Goal: Transaction & Acquisition: Purchase product/service

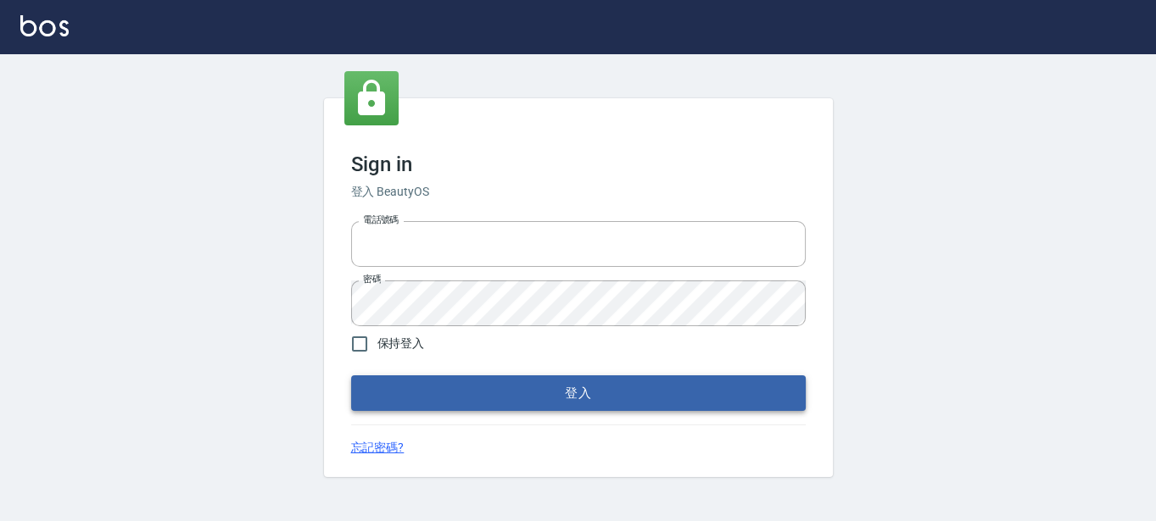
type input "0289832082"
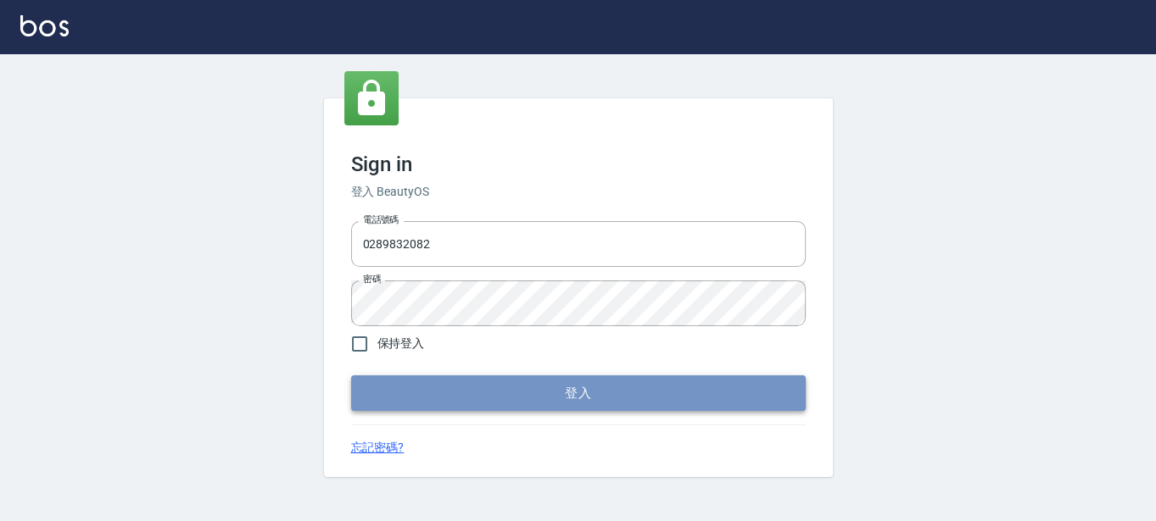
click at [565, 400] on button "登入" at bounding box center [578, 394] width 454 height 36
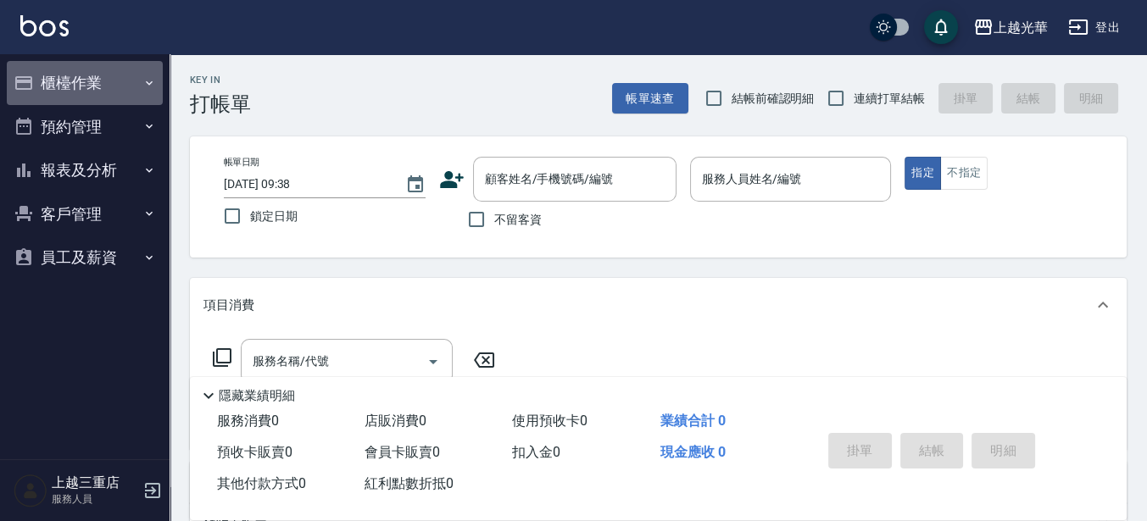
click at [59, 69] on button "櫃檯作業" at bounding box center [85, 83] width 156 height 44
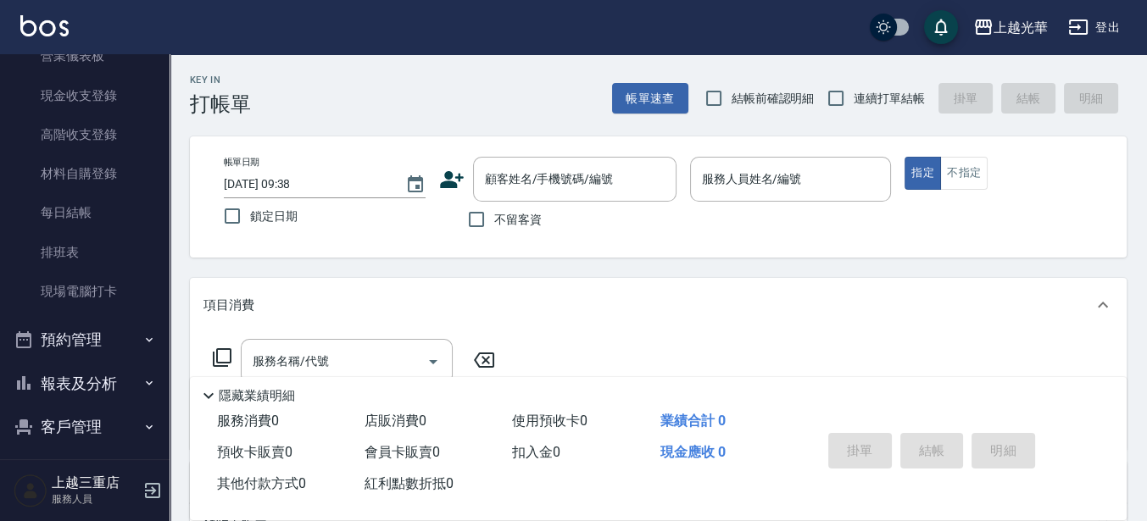
scroll to position [212, 0]
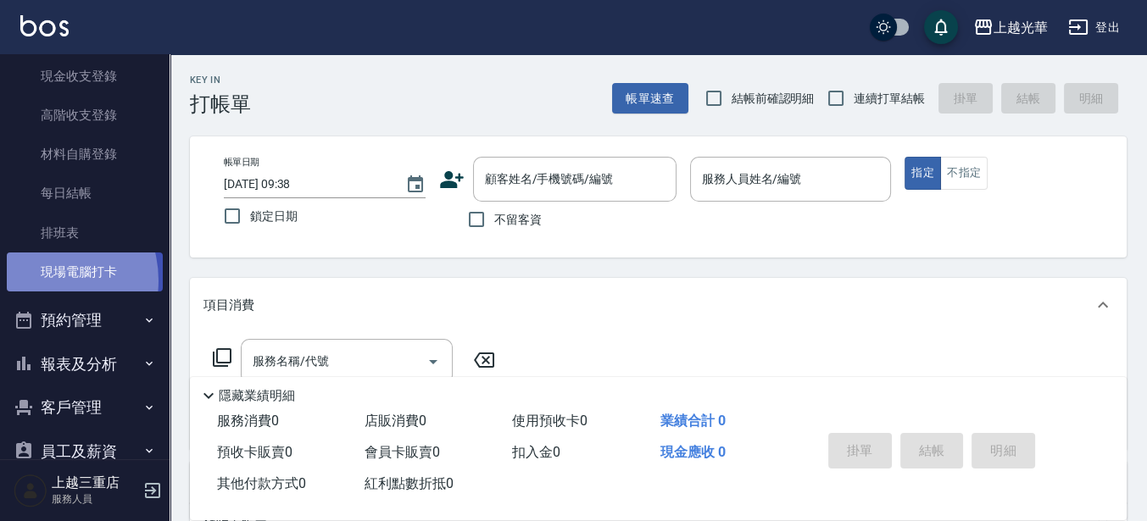
click at [39, 281] on link "現場電腦打卡" at bounding box center [85, 272] width 156 height 39
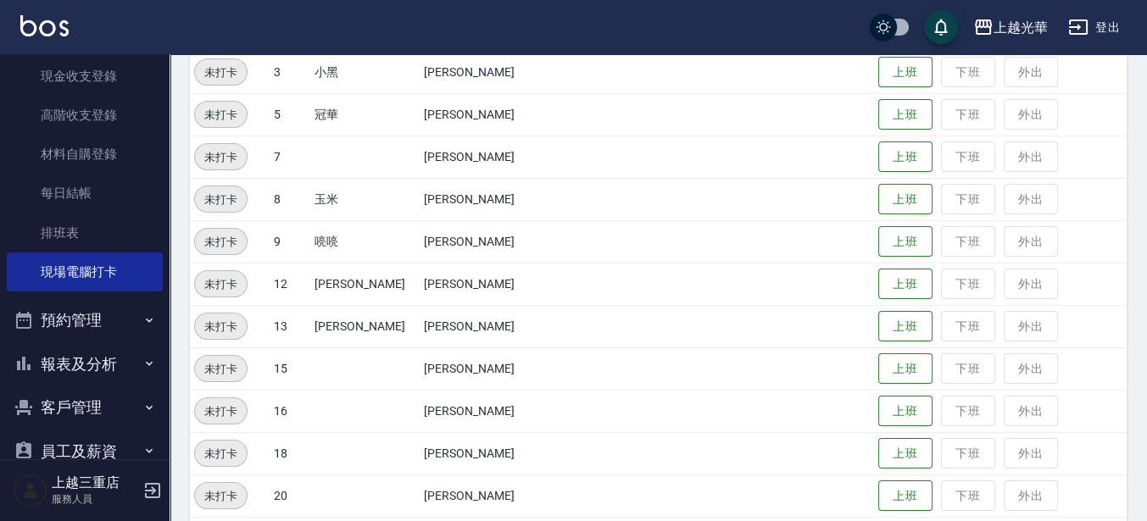
scroll to position [493, 0]
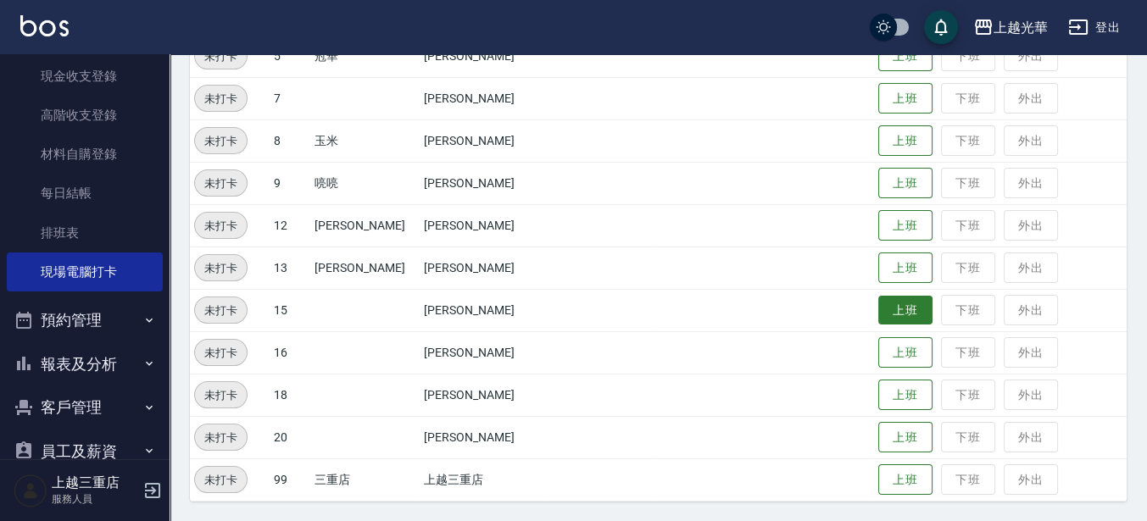
click at [878, 299] on button "上班" at bounding box center [905, 311] width 54 height 30
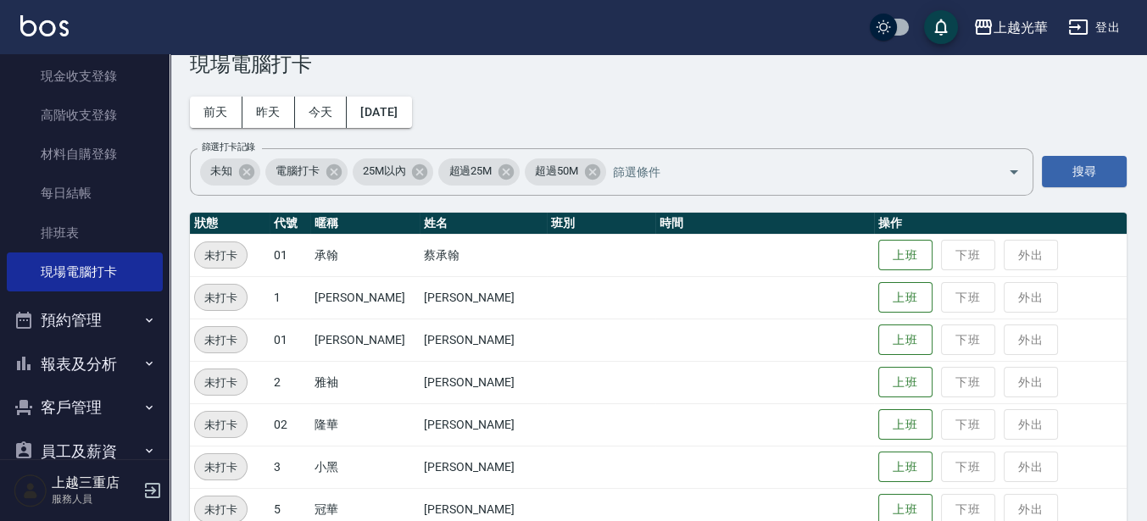
scroll to position [0, 0]
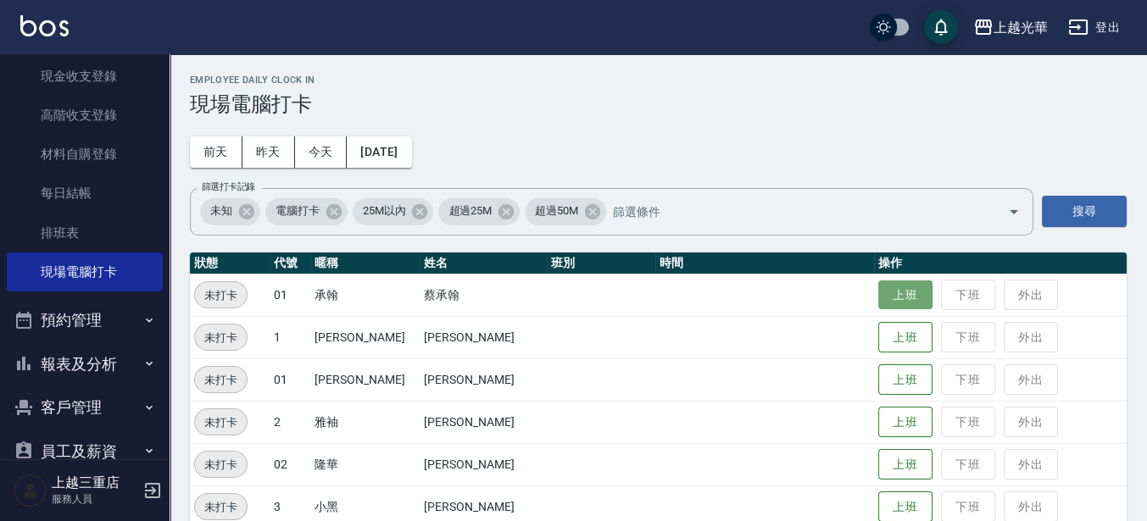
click at [903, 304] on button "上班" at bounding box center [905, 296] width 54 height 30
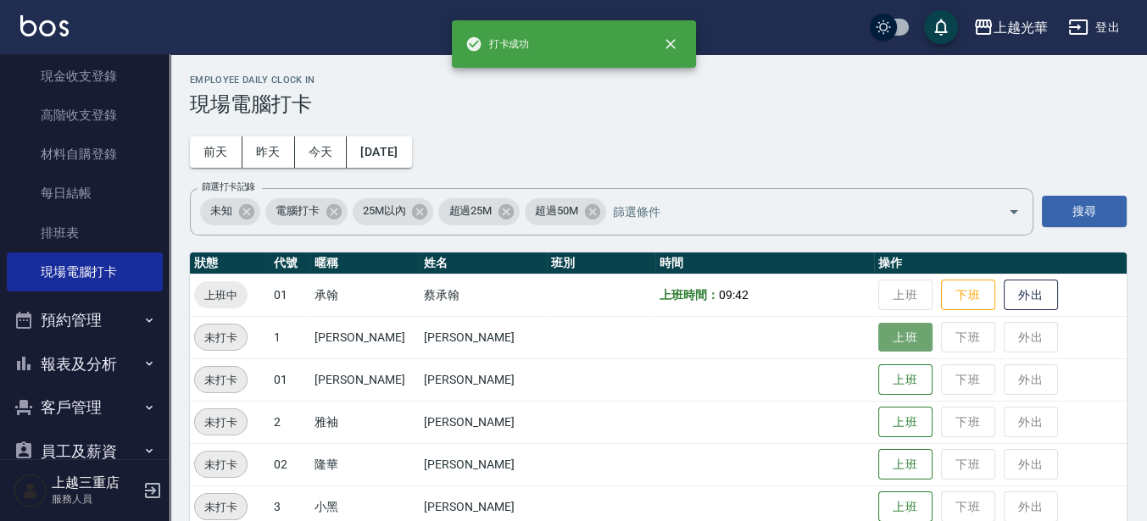
click at [895, 334] on button "上班" at bounding box center [905, 338] width 54 height 30
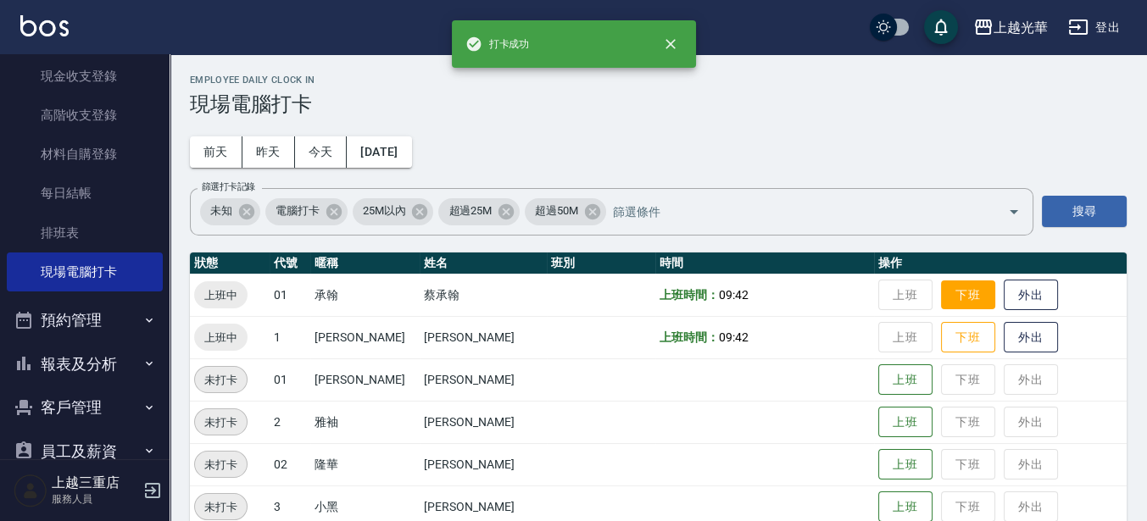
click at [941, 294] on button "下班" at bounding box center [968, 296] width 54 height 30
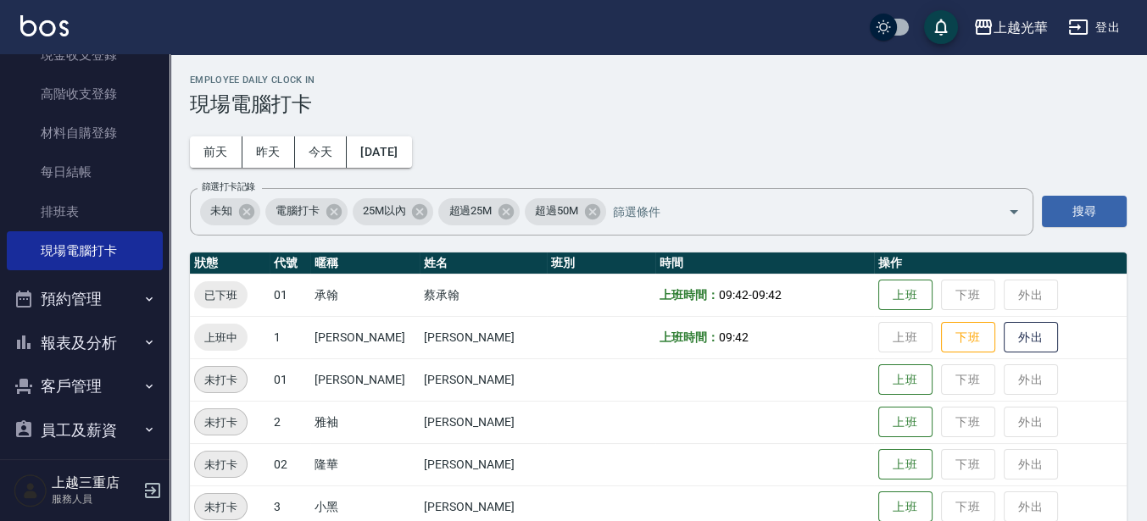
scroll to position [245, 0]
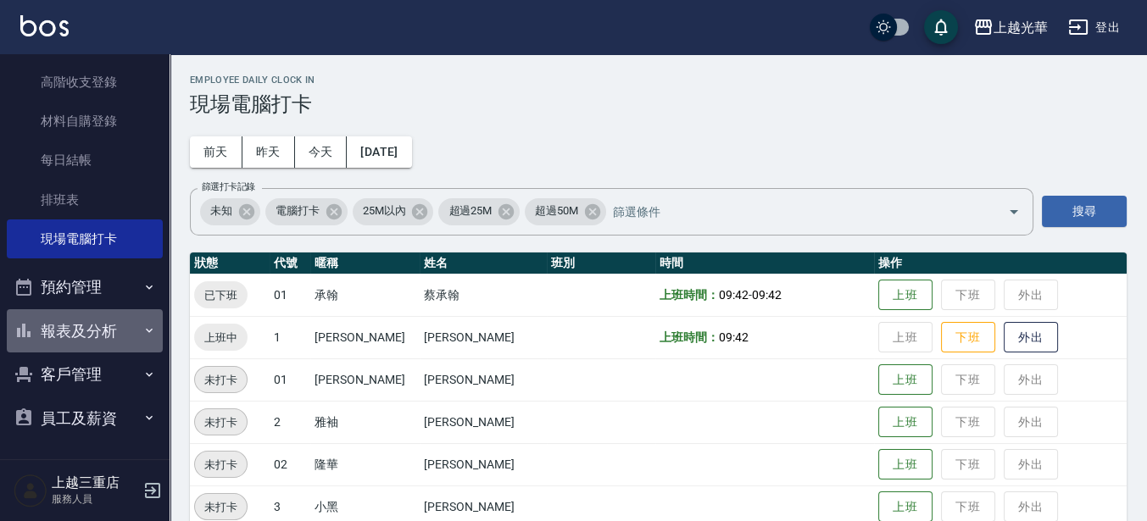
click at [99, 334] on button "報表及分析" at bounding box center [85, 331] width 156 height 44
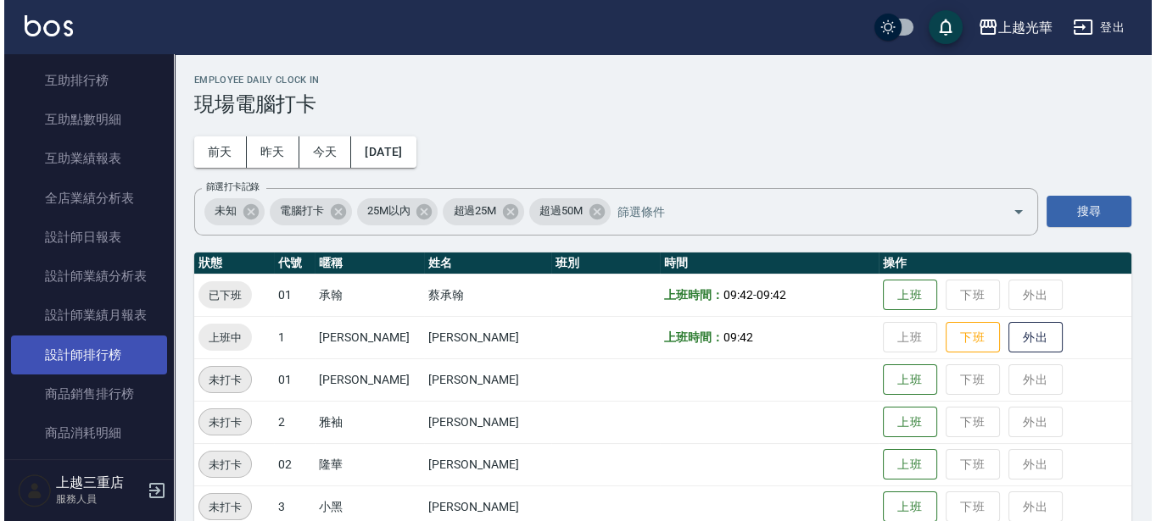
scroll to position [669, 0]
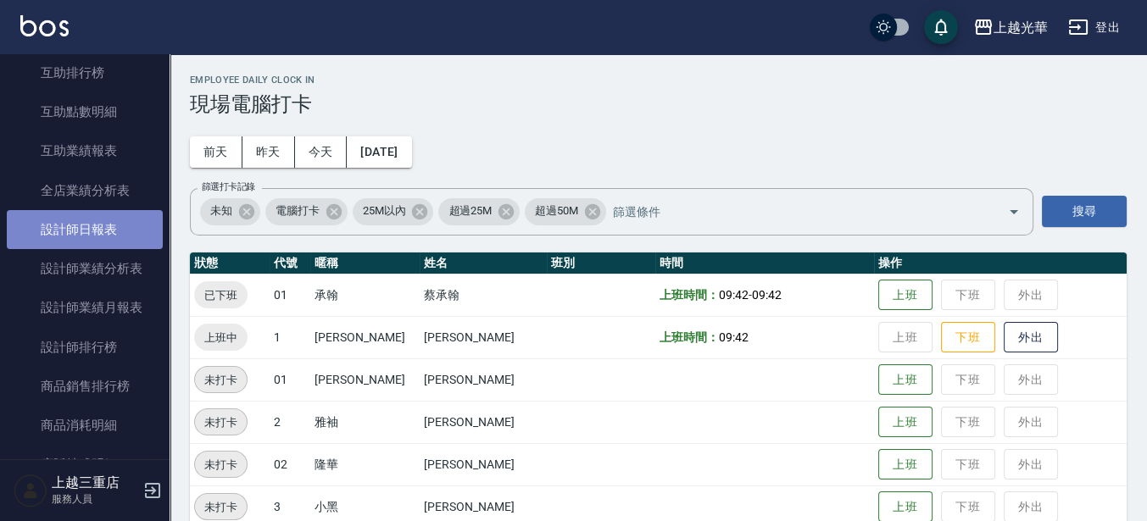
click at [112, 227] on link "設計師日報表" at bounding box center [85, 229] width 156 height 39
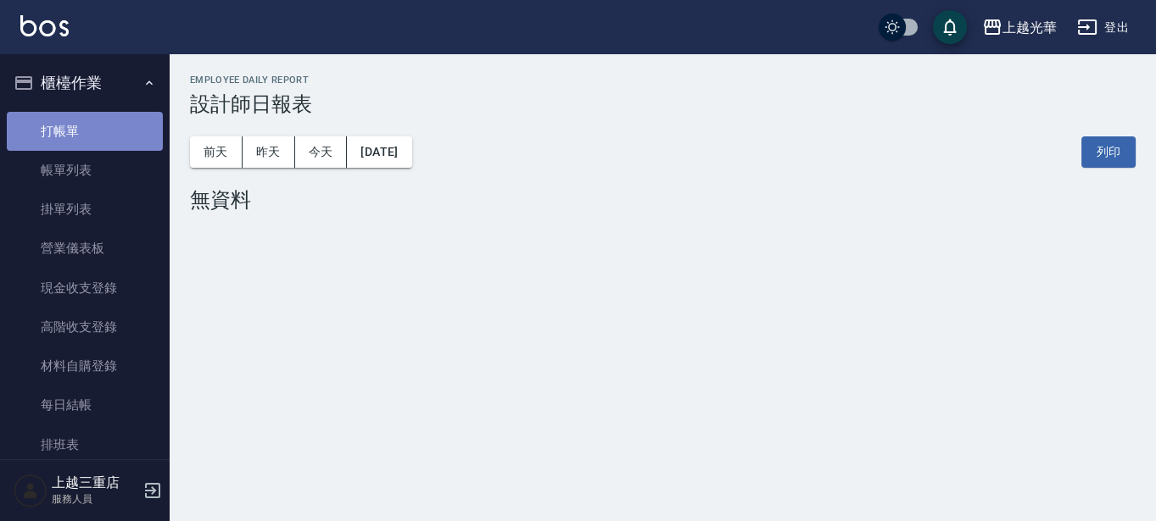
click at [92, 135] on link "打帳單" at bounding box center [85, 131] width 156 height 39
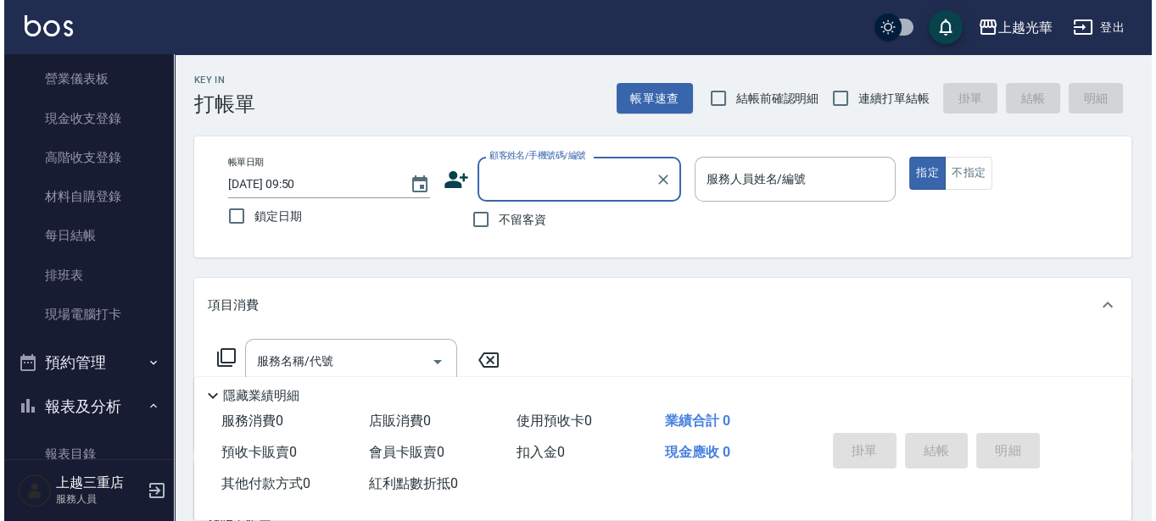
scroll to position [120, 0]
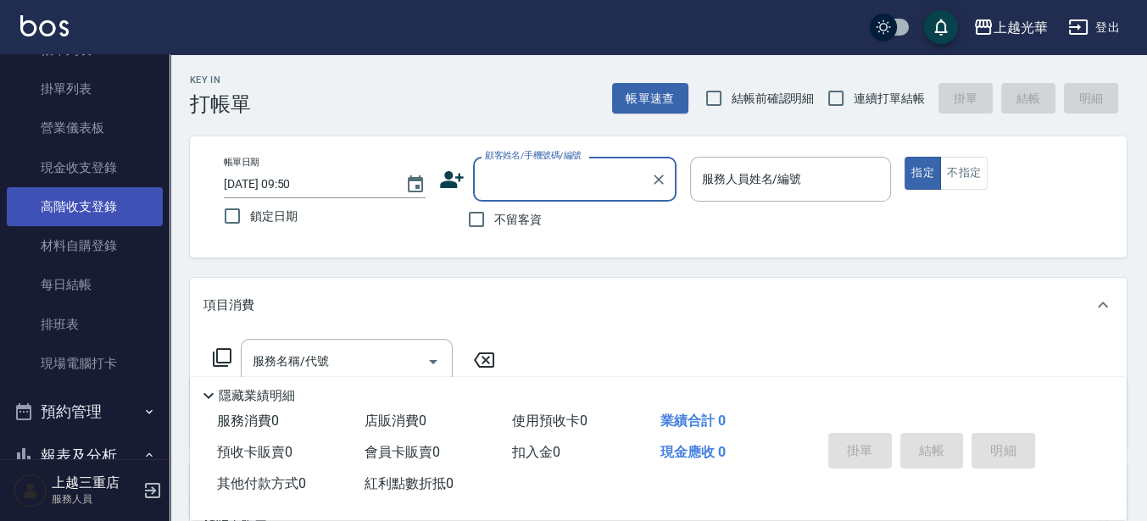
click at [97, 198] on link "高階收支登錄" at bounding box center [85, 206] width 156 height 39
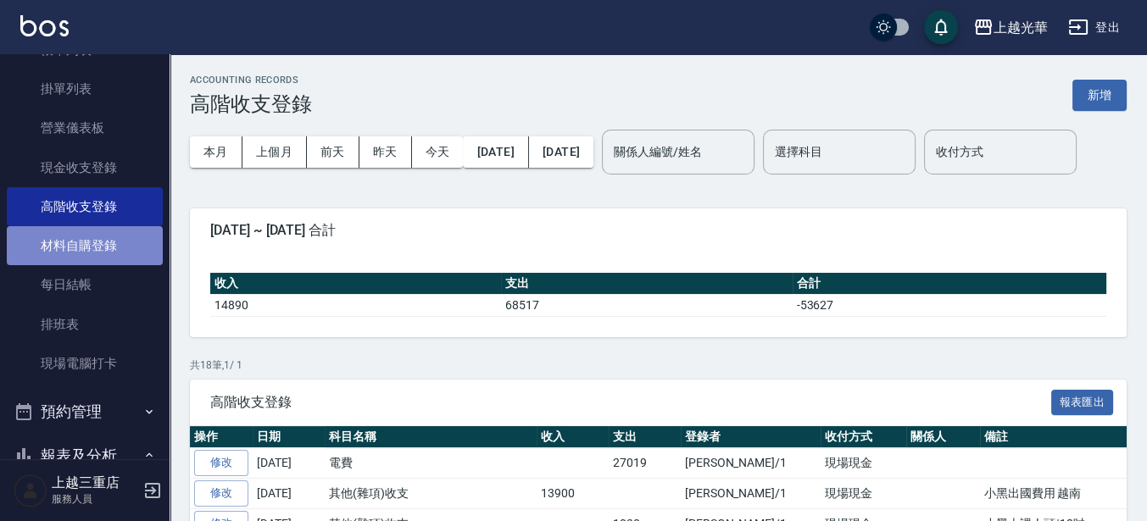
click at [101, 247] on link "材料自購登錄" at bounding box center [85, 245] width 156 height 39
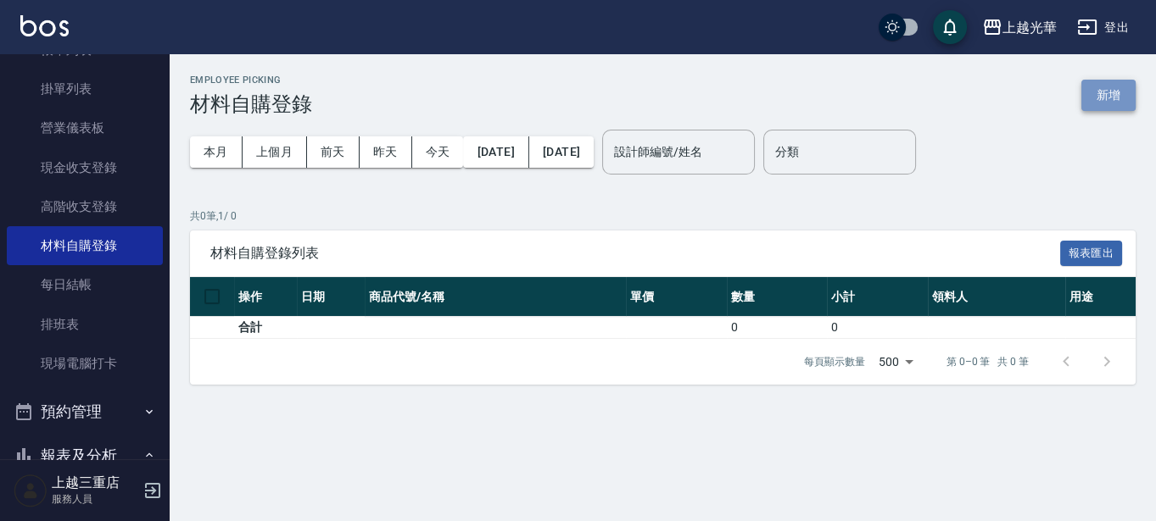
click at [1108, 90] on button "新增" at bounding box center [1108, 95] width 54 height 31
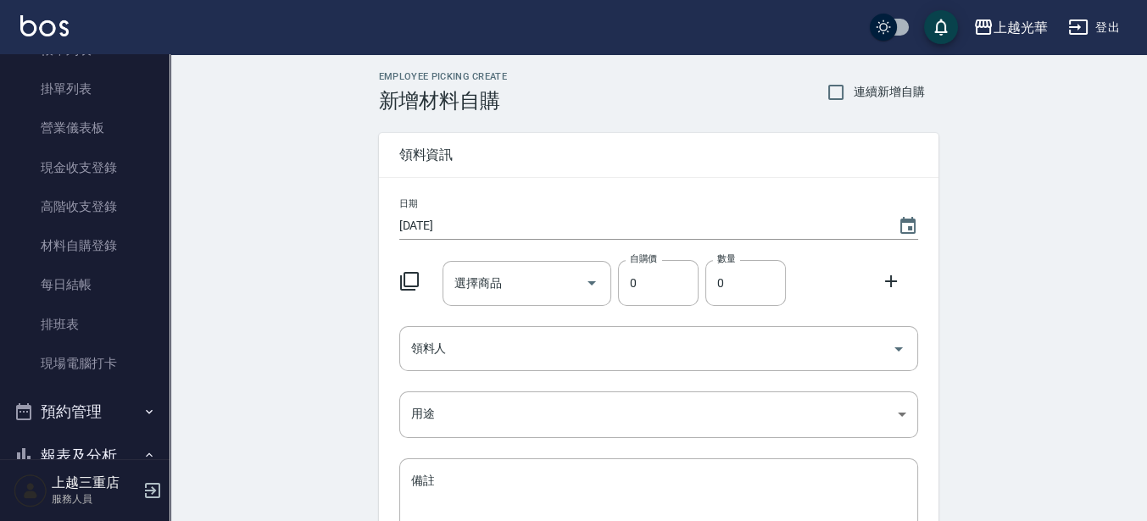
click at [417, 278] on icon at bounding box center [409, 281] width 19 height 19
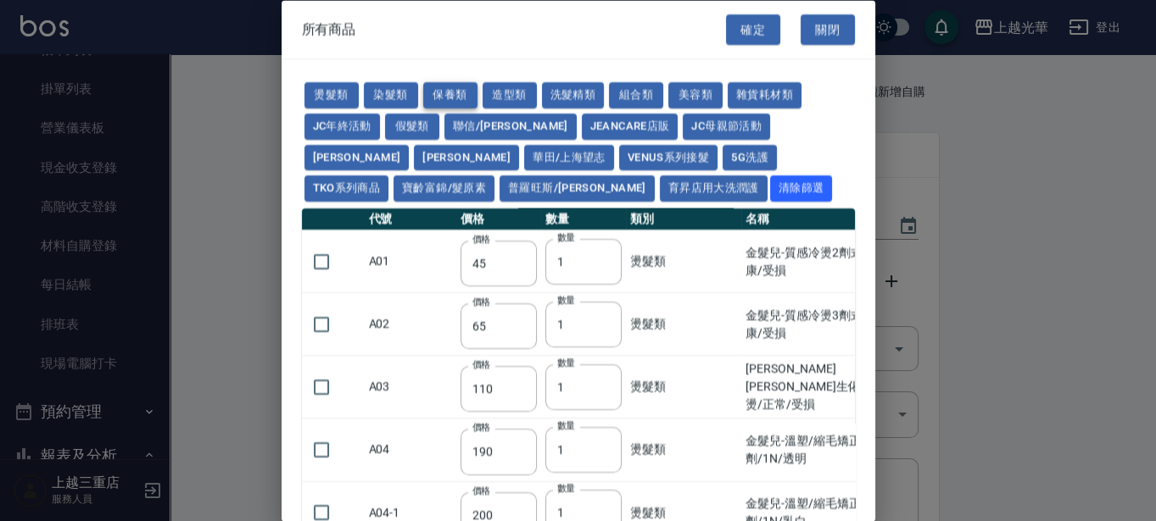
click at [456, 101] on button "保養類" at bounding box center [450, 95] width 54 height 26
type input "60"
type input "450"
type input "1170"
type input "1300"
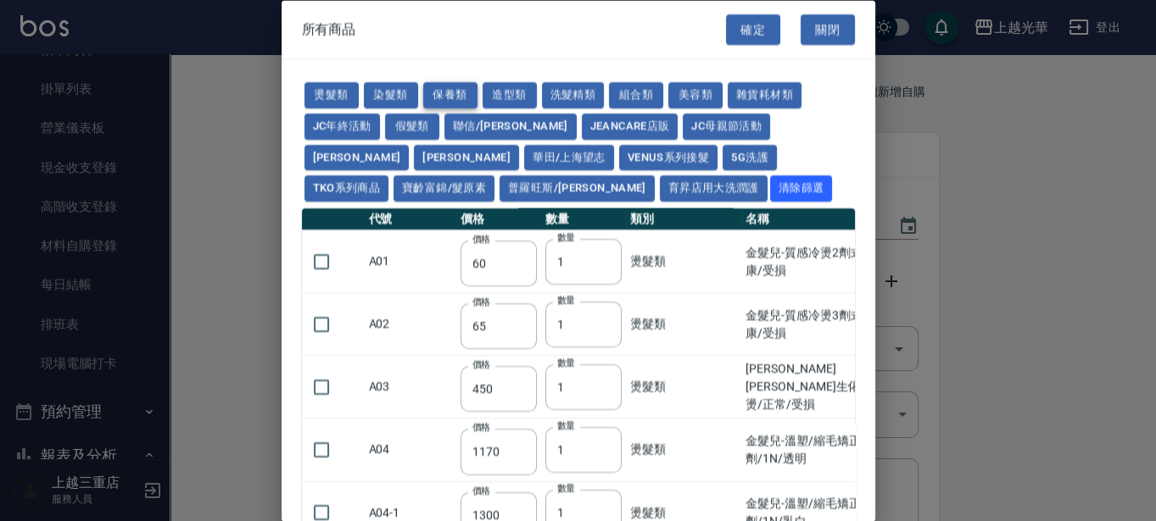
type input "235"
type input "469"
type input "340"
type input "53"
type input "32"
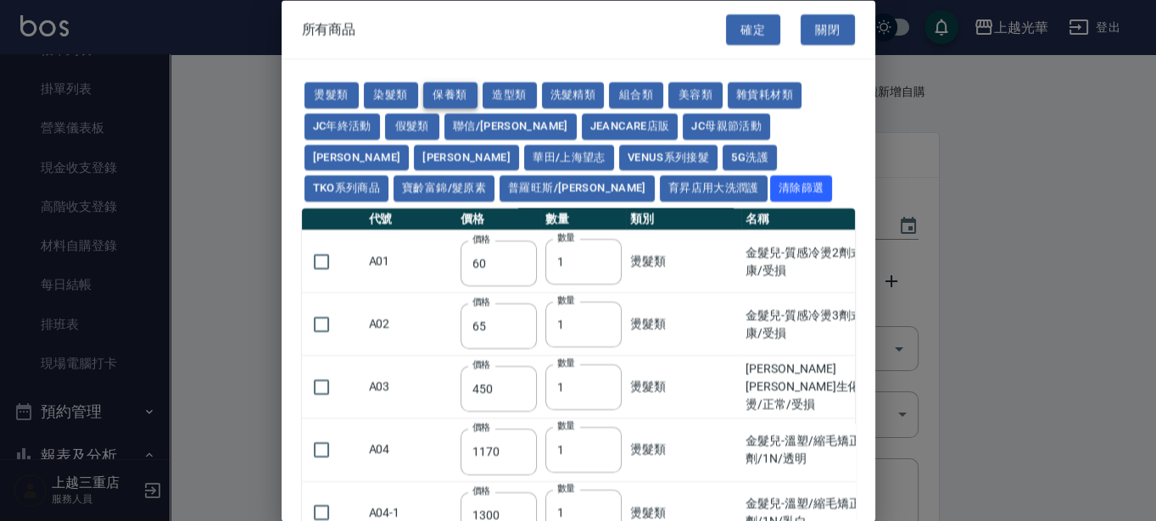
type input "200"
type input "800"
type input "310"
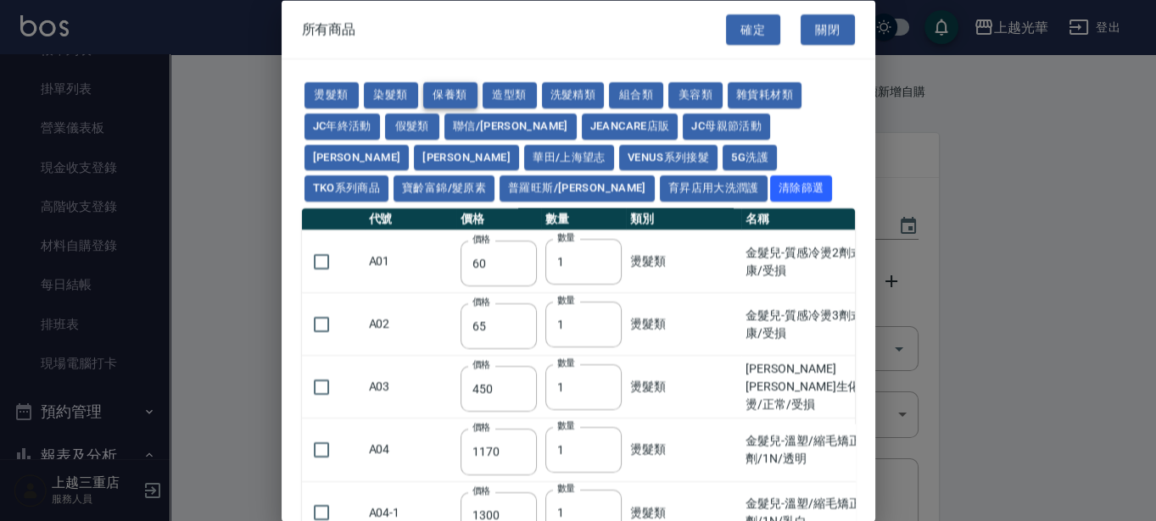
type input "175"
type input "1260"
type input "1300"
type input "53"
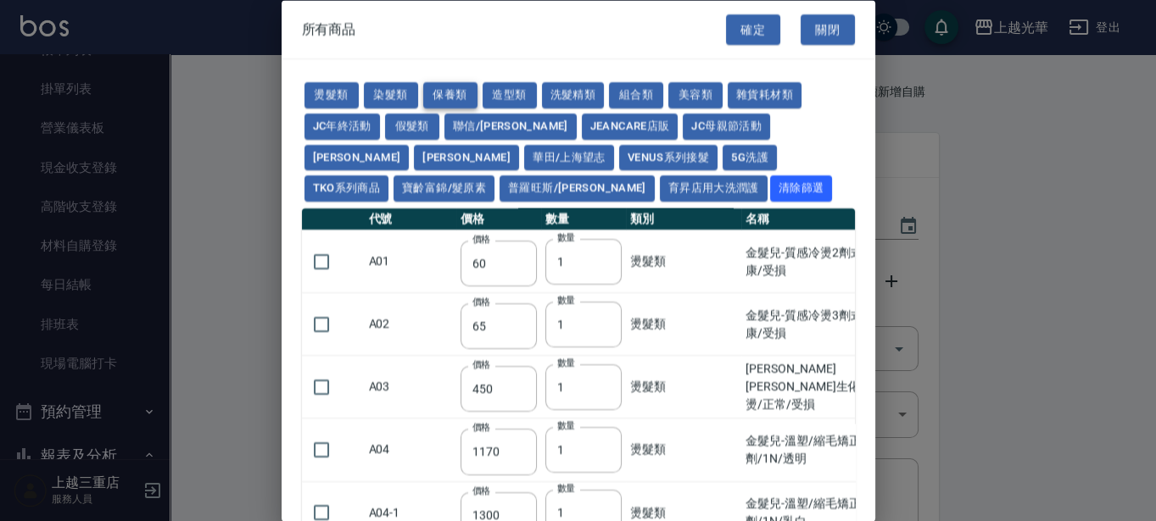
type input "53"
type input "120"
type input "340"
type input "53"
type input "900"
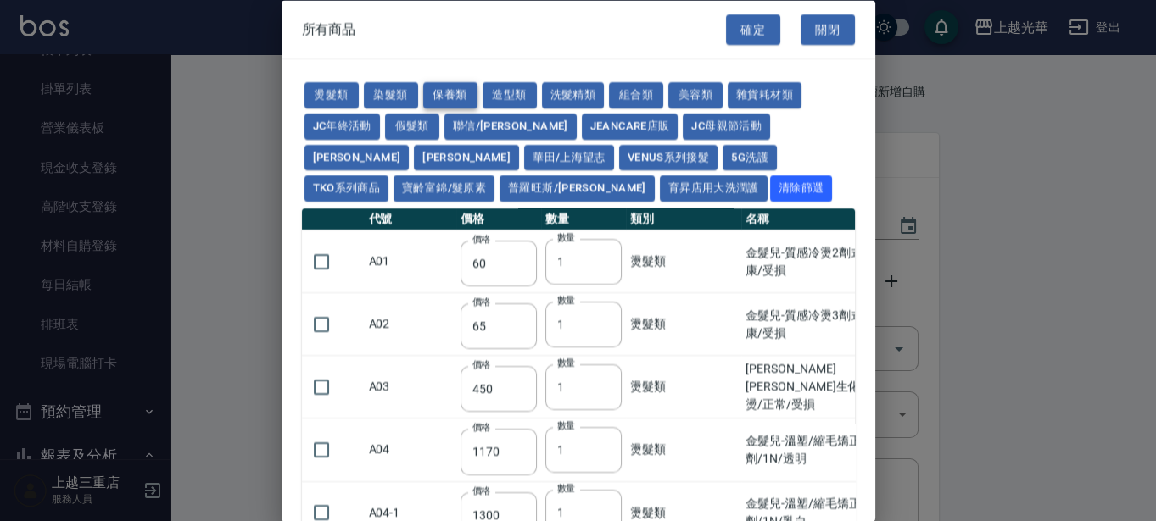
type input "750"
type input "1750"
type input "1260"
type input "700"
type input "450"
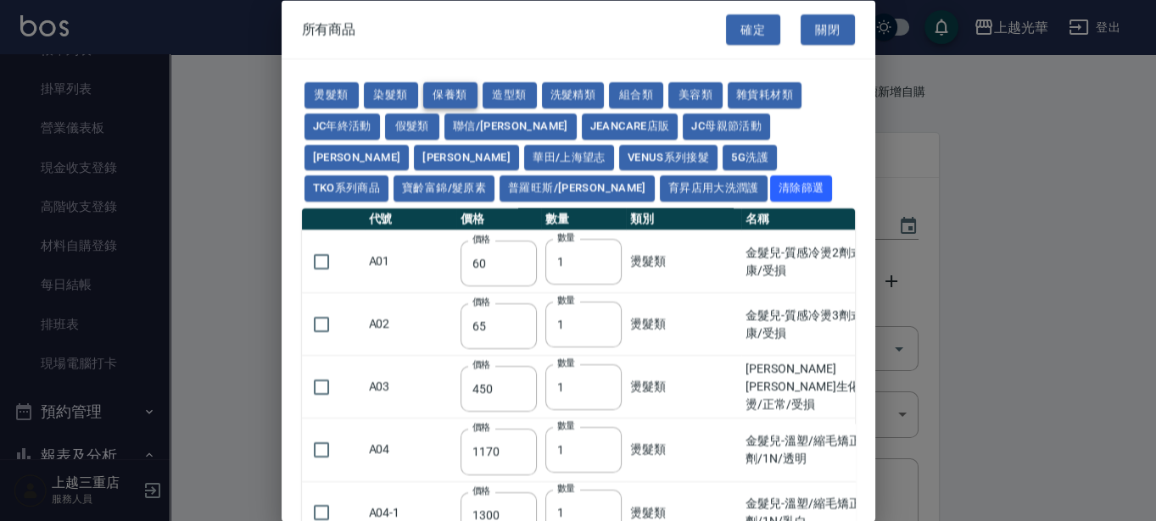
type input "750"
type input "1250"
type input "400"
type input "70"
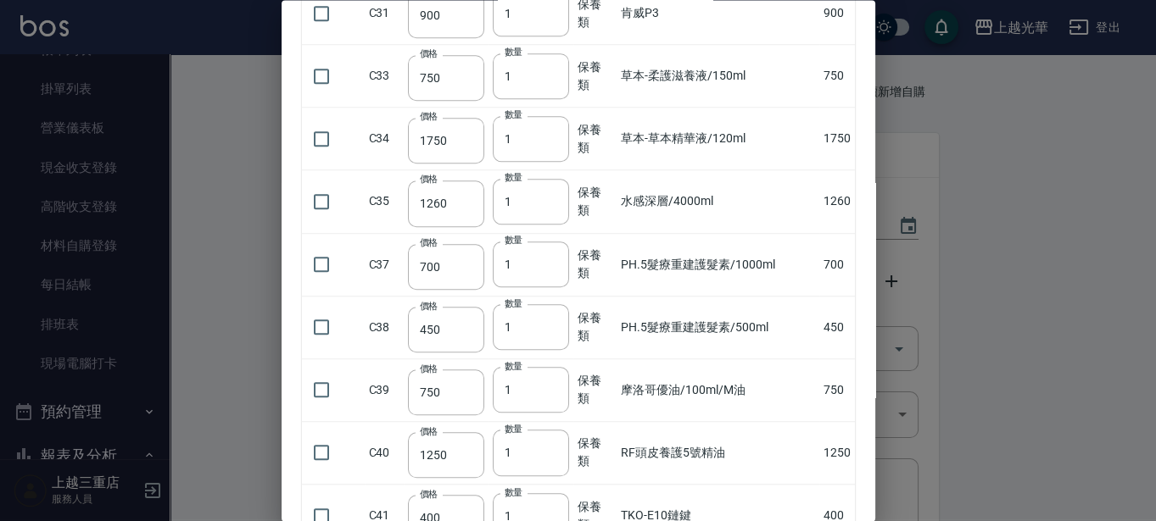
scroll to position [1768, 0]
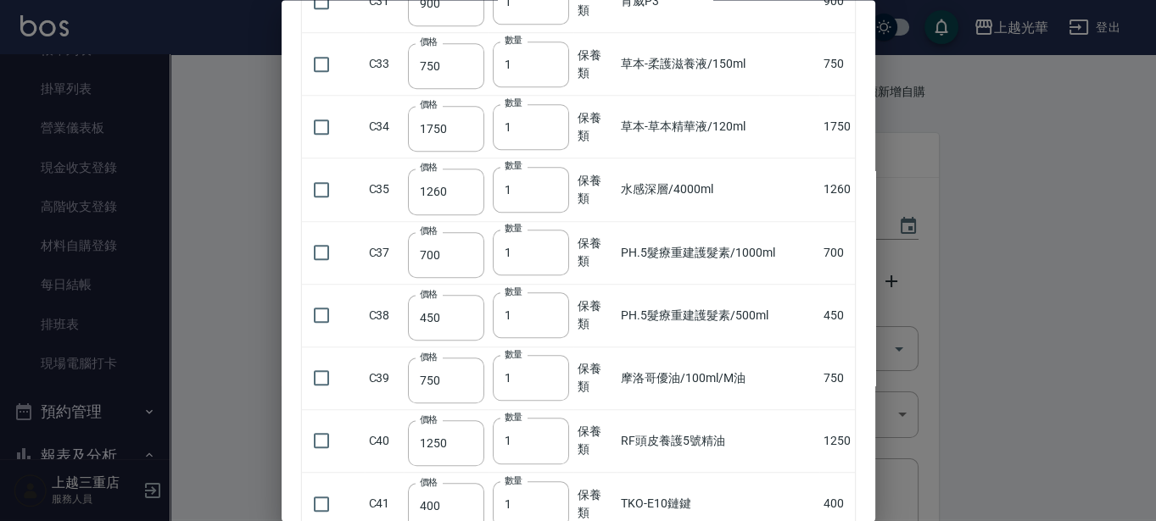
click at [1027, 212] on div at bounding box center [578, 260] width 1156 height 521
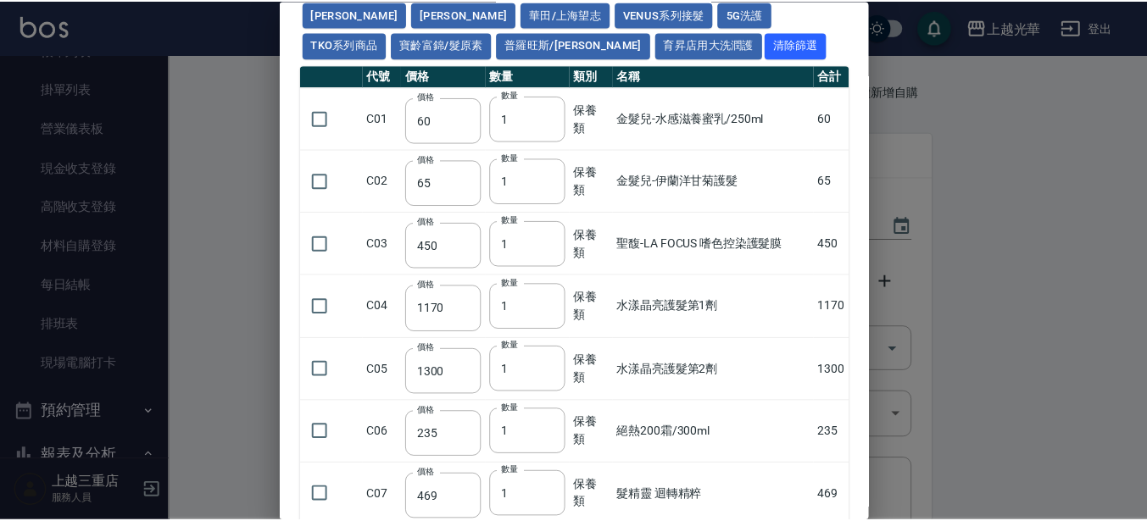
scroll to position [0, 0]
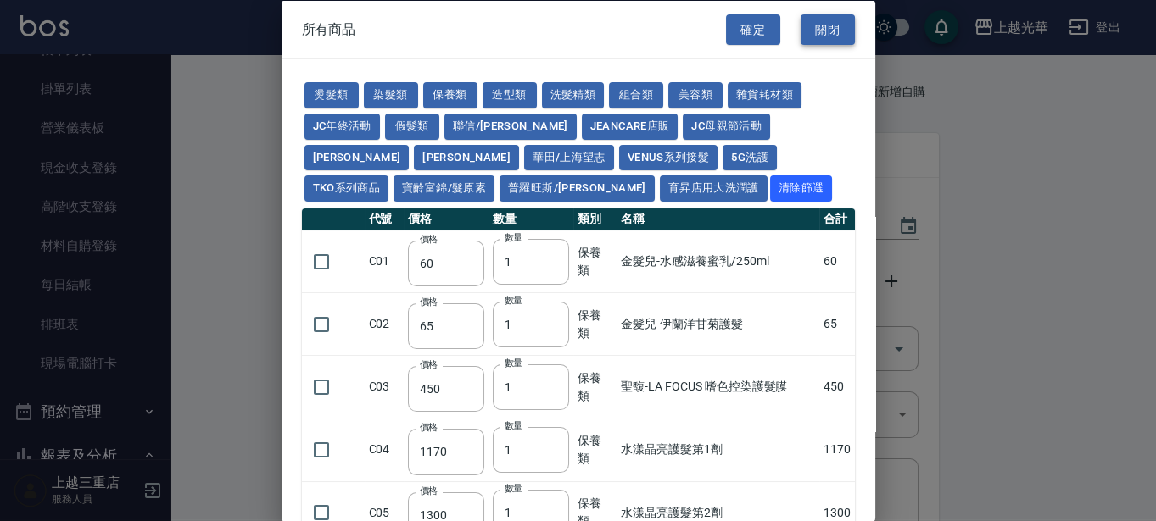
click at [825, 31] on button "關閉" at bounding box center [827, 29] width 54 height 31
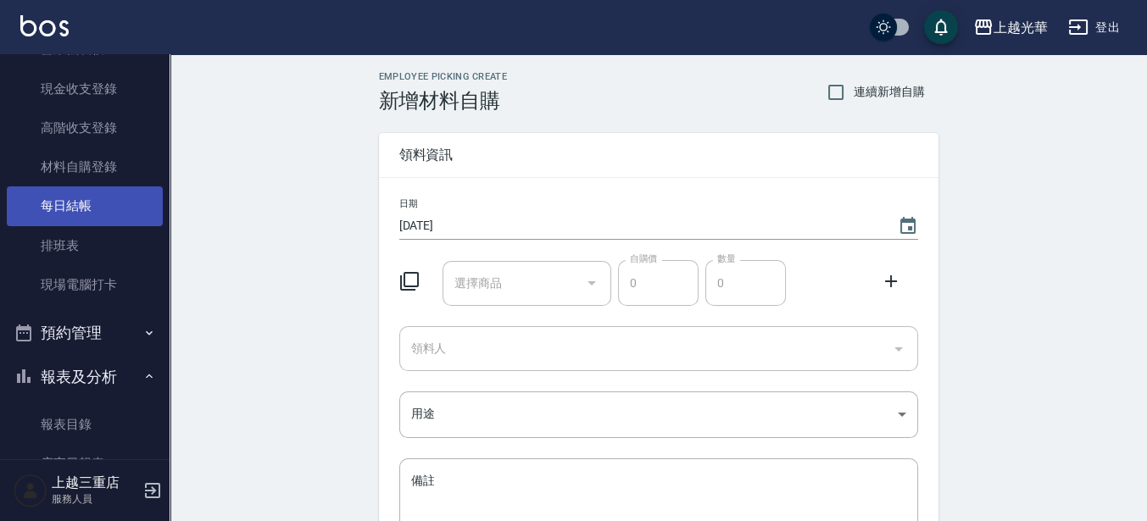
scroll to position [226, 0]
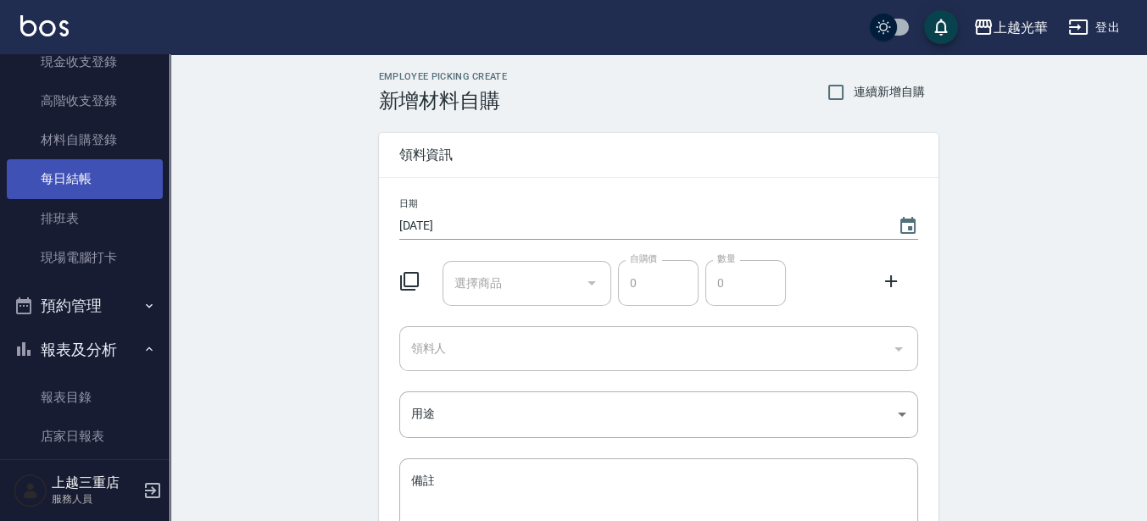
click at [88, 175] on link "每日結帳" at bounding box center [85, 178] width 156 height 39
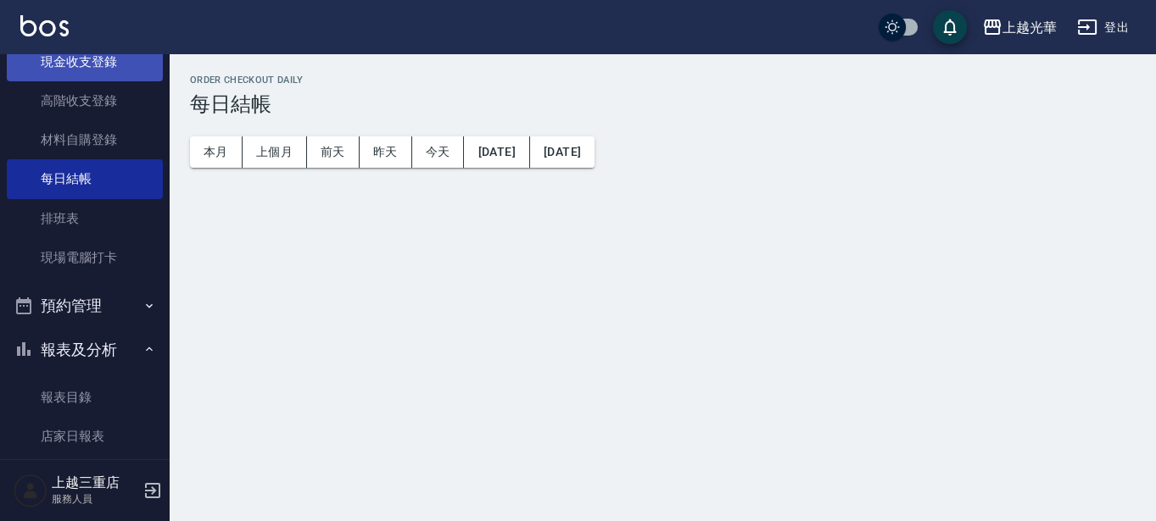
click at [100, 62] on link "現金收支登錄" at bounding box center [85, 61] width 156 height 39
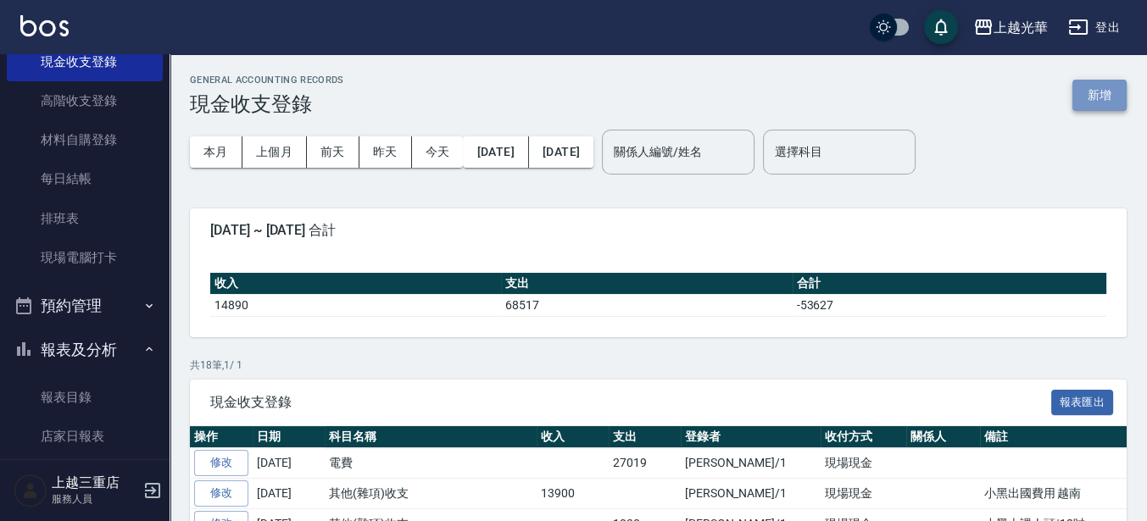
click at [1095, 108] on button "新增" at bounding box center [1099, 95] width 54 height 31
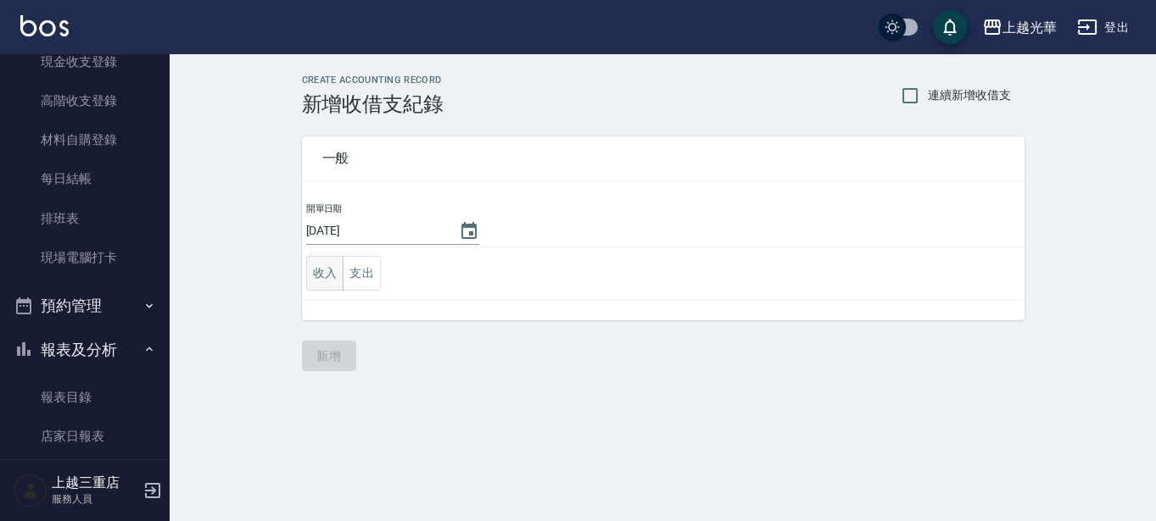
click at [324, 278] on button "收入" at bounding box center [325, 273] width 38 height 35
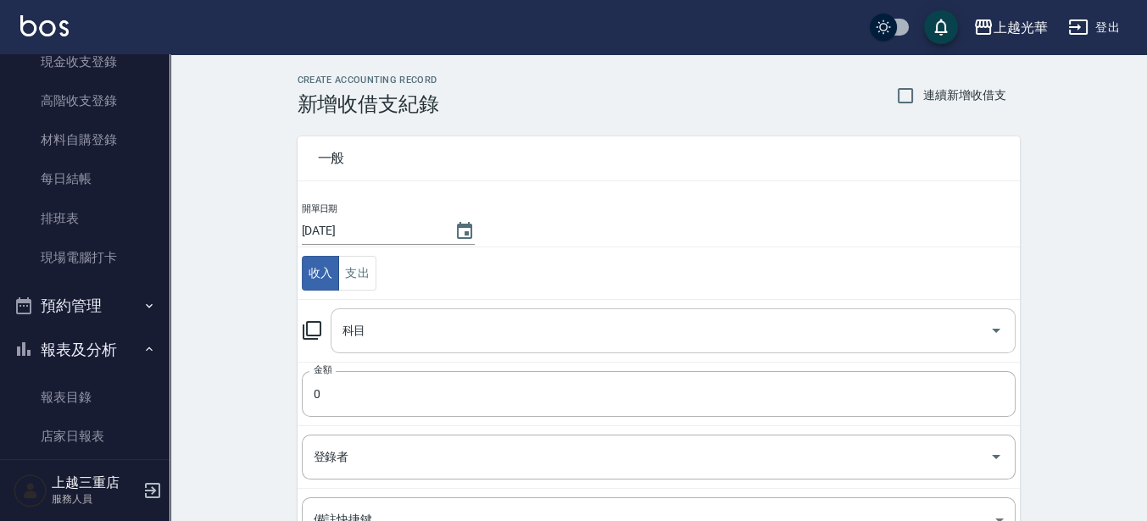
click at [355, 333] on input "科目" at bounding box center [660, 331] width 644 height 30
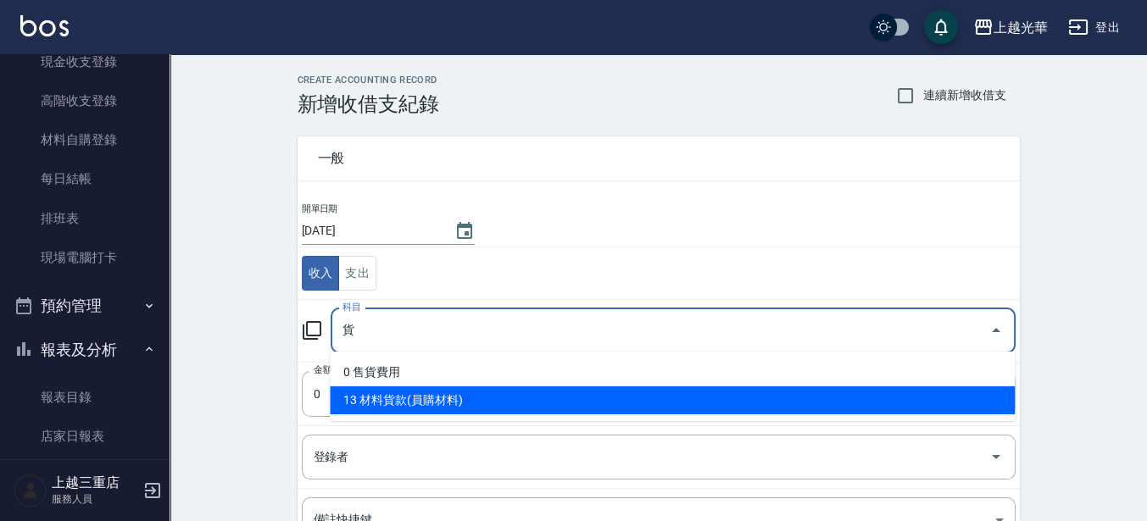
click at [356, 402] on li "13 材料貨款(員購材料)" at bounding box center [672, 401] width 685 height 28
type input "13 材料貨款(員購材料)"
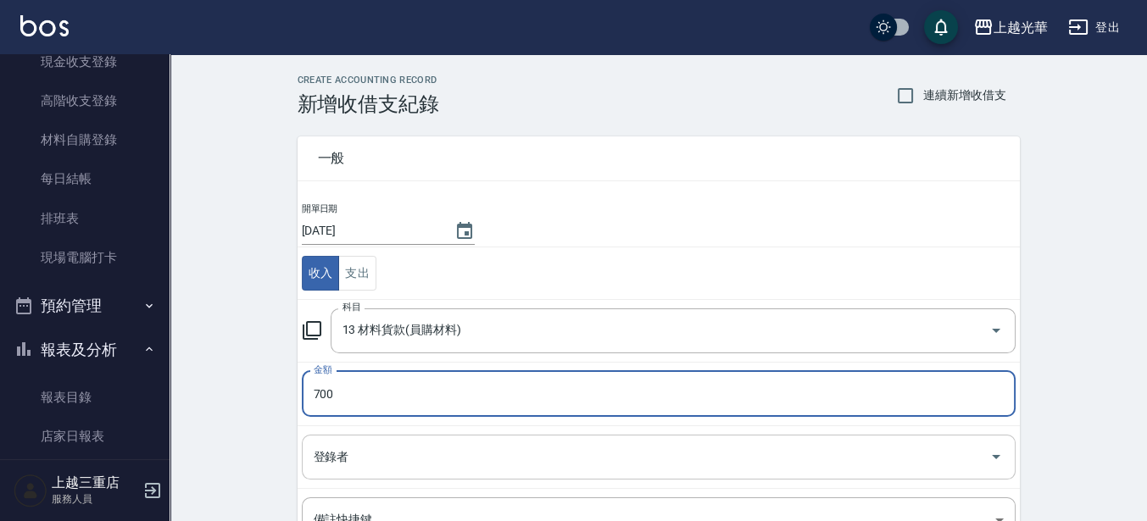
type input "700"
click at [359, 453] on input "登錄者" at bounding box center [645, 458] width 673 height 30
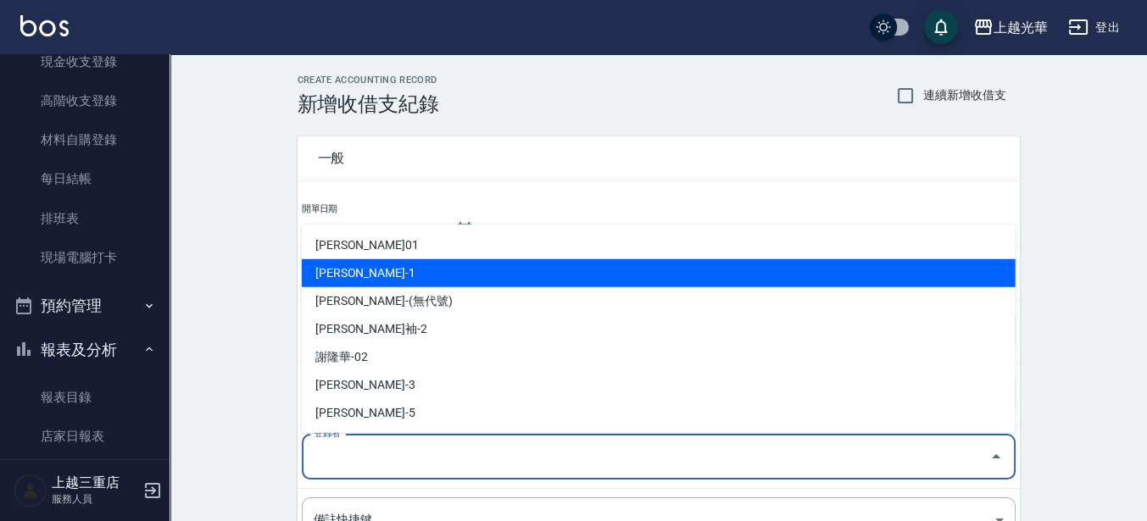
click at [352, 281] on li "[PERSON_NAME]-1" at bounding box center [659, 273] width 714 height 28
type input "[PERSON_NAME]-1"
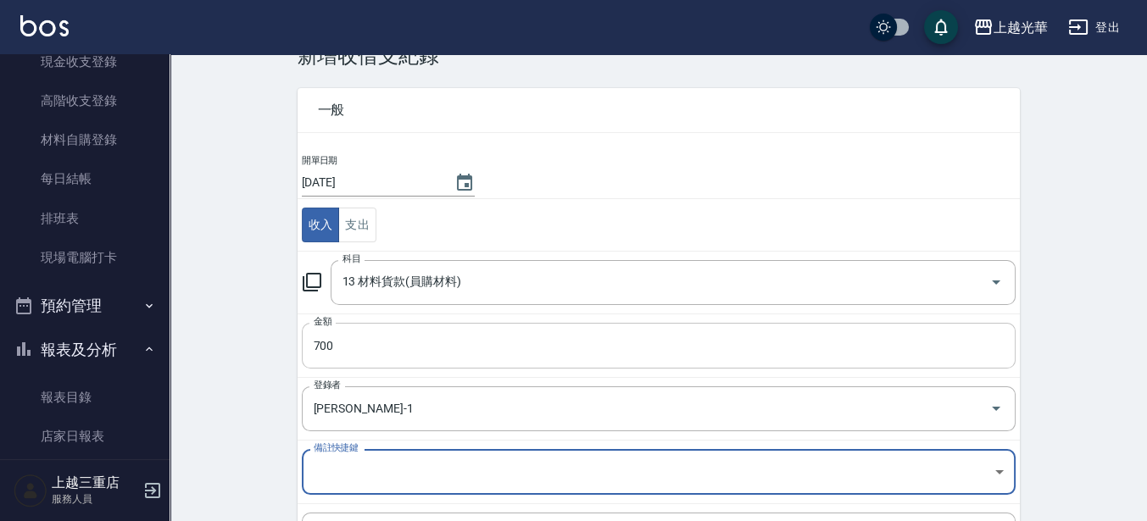
scroll to position [224, 0]
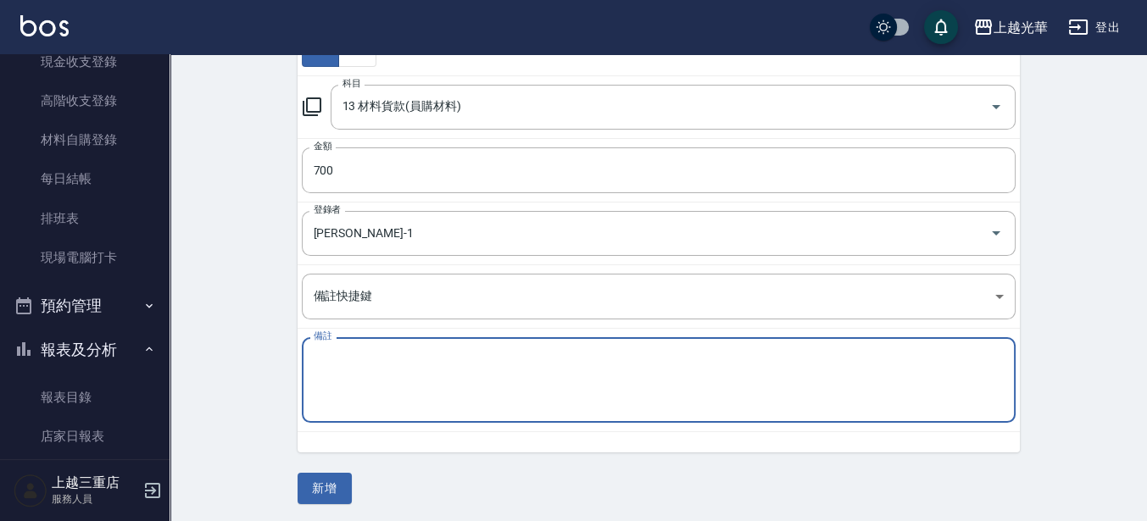
click at [365, 355] on textarea "備註" at bounding box center [659, 381] width 690 height 58
type textarea "QQ店調PH.5(大)"
click at [356, 486] on div "一般 開單日期 [DATE] 收入 支出 科目 13 材料貨款(員購材料) 科目 金額 700 金額 登錄者 [PERSON_NAME]-1 登錄者 備註快捷…" at bounding box center [659, 198] width 722 height 612
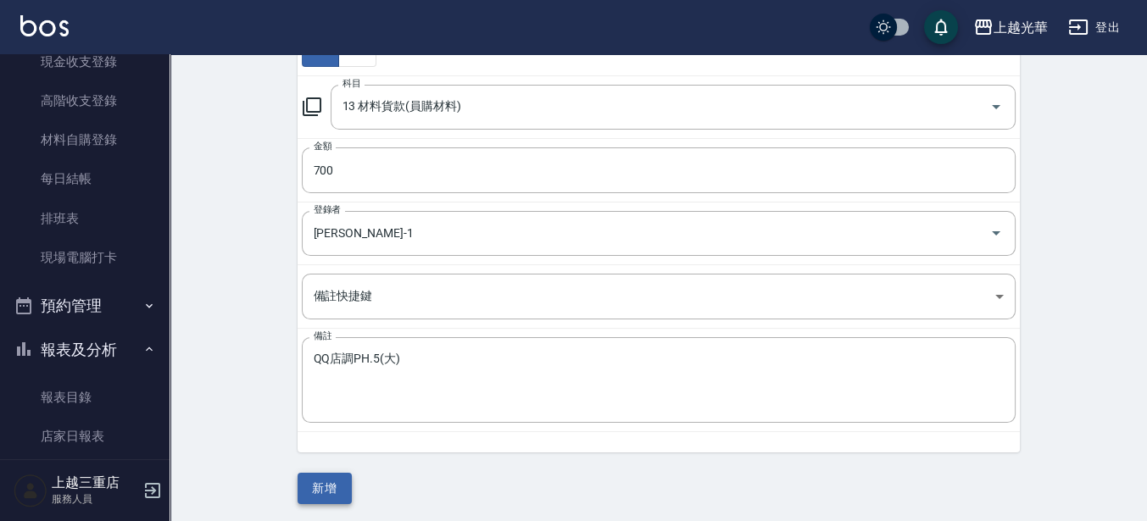
click at [339, 487] on button "新增" at bounding box center [325, 488] width 54 height 31
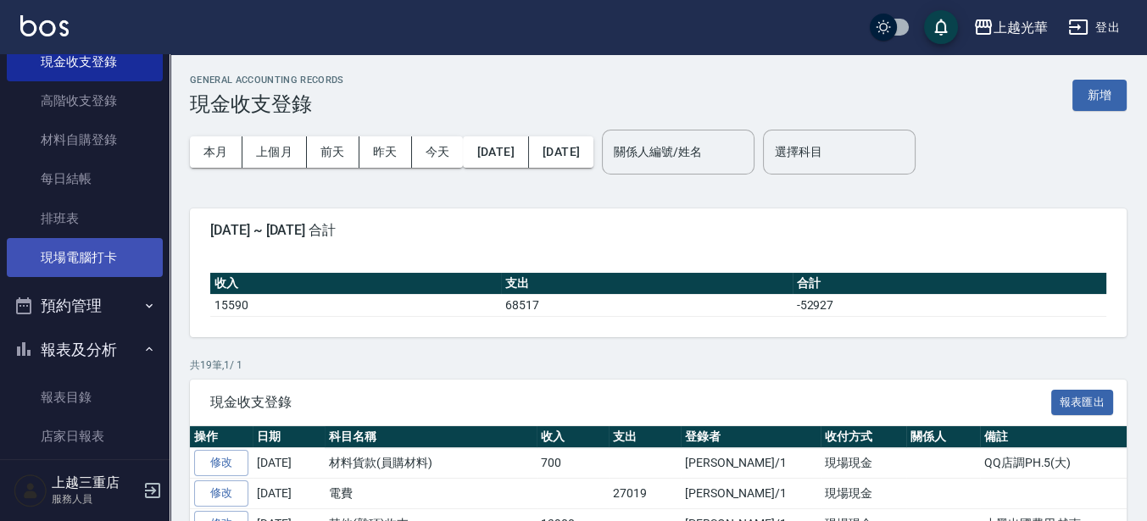
click at [74, 254] on link "現場電腦打卡" at bounding box center [85, 257] width 156 height 39
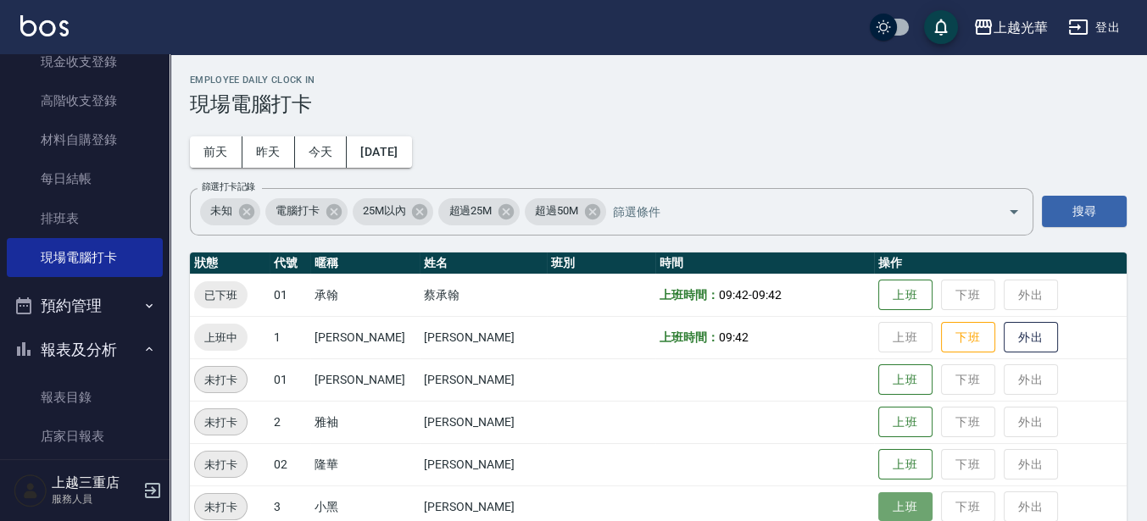
click at [896, 504] on button "上班" at bounding box center [905, 508] width 54 height 30
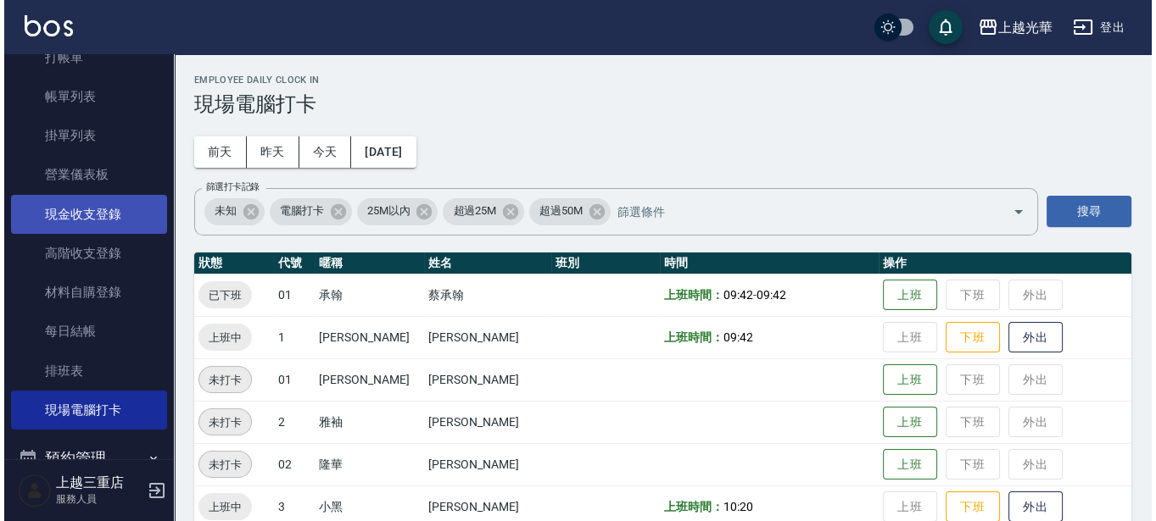
scroll to position [14, 0]
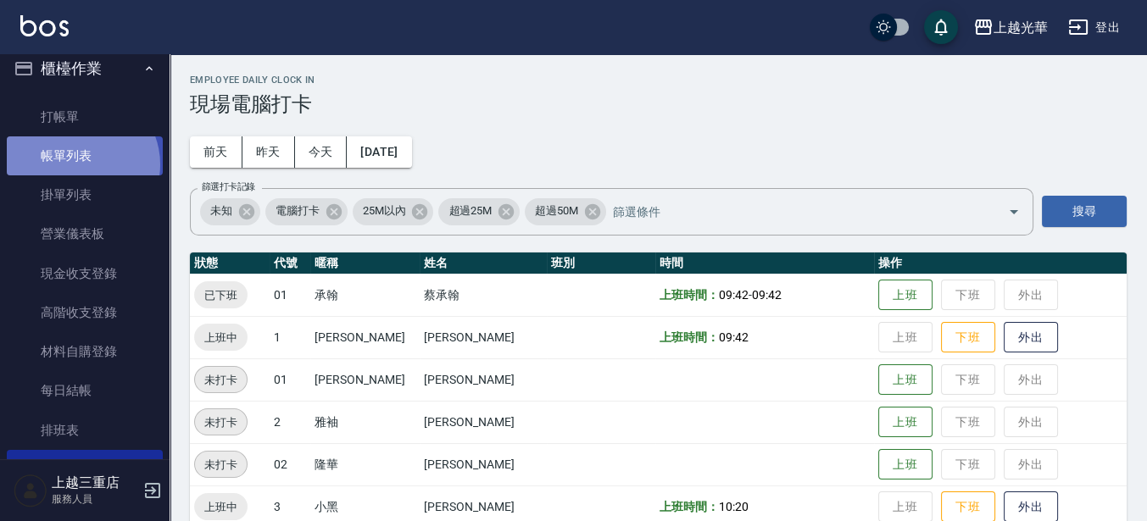
click at [79, 164] on link "帳單列表" at bounding box center [85, 155] width 156 height 39
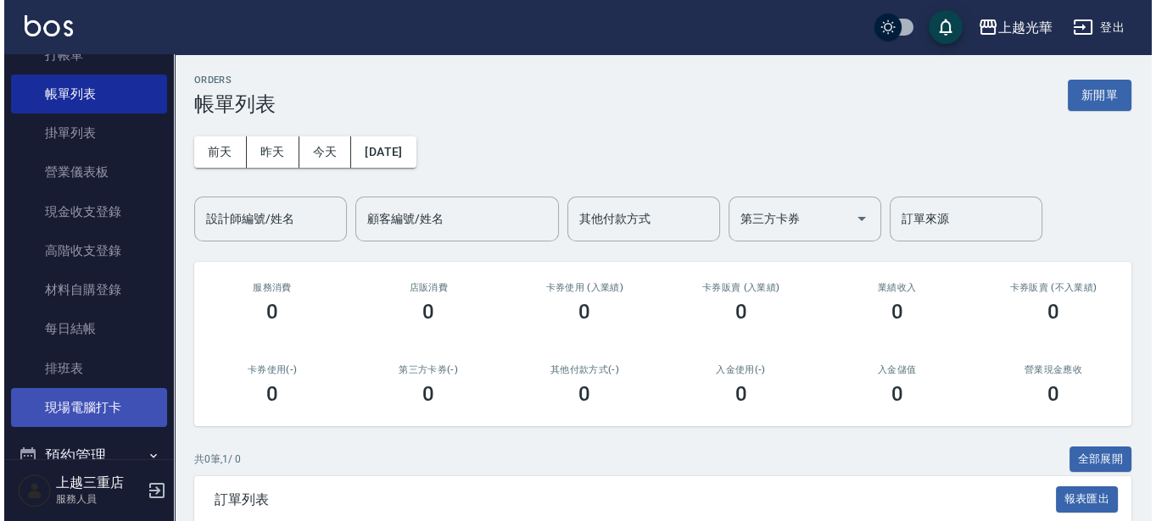
scroll to position [106, 0]
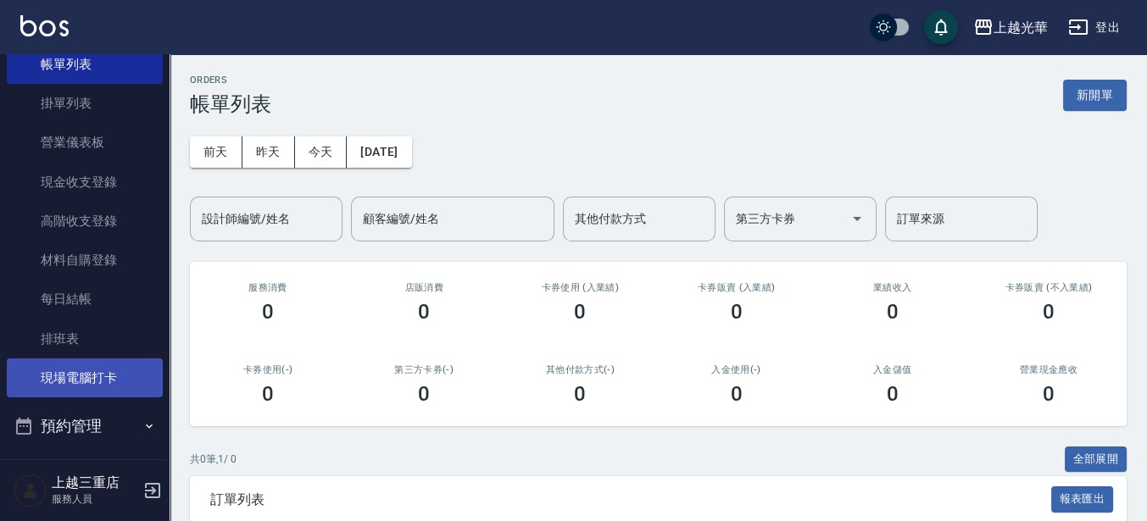
click at [74, 368] on link "現場電腦打卡" at bounding box center [85, 378] width 156 height 39
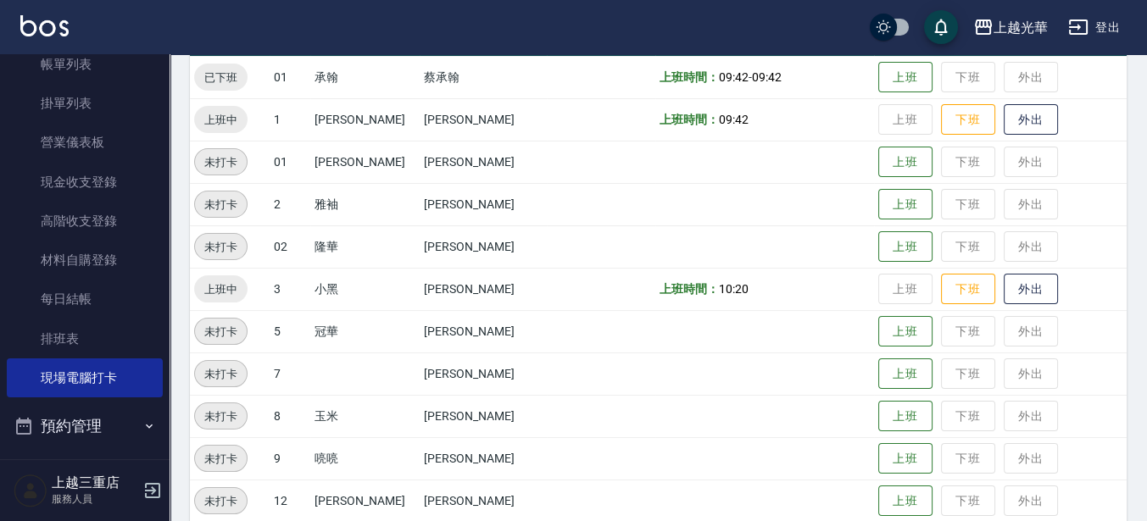
scroll to position [212, 0]
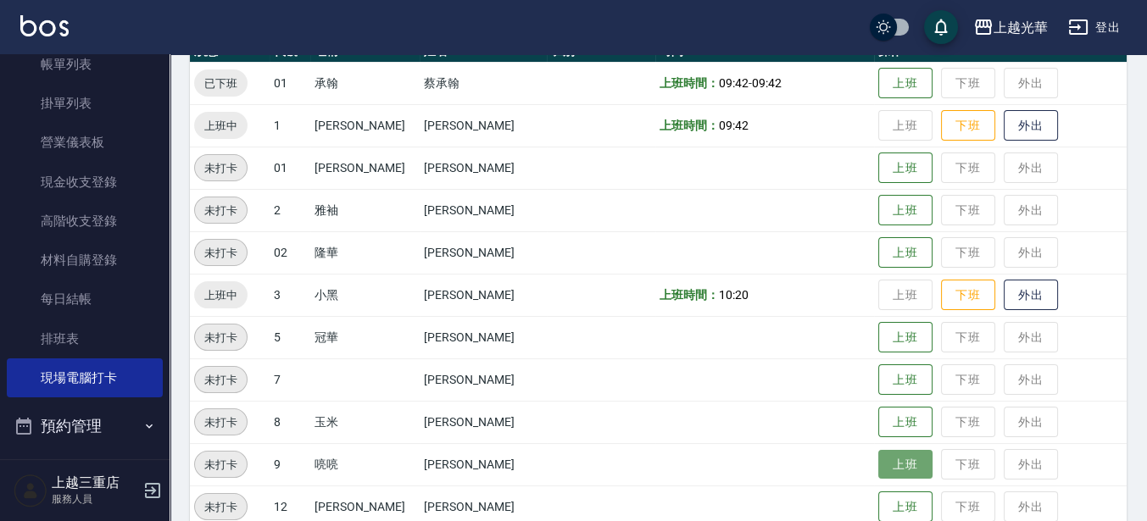
click at [887, 455] on button "上班" at bounding box center [905, 465] width 54 height 30
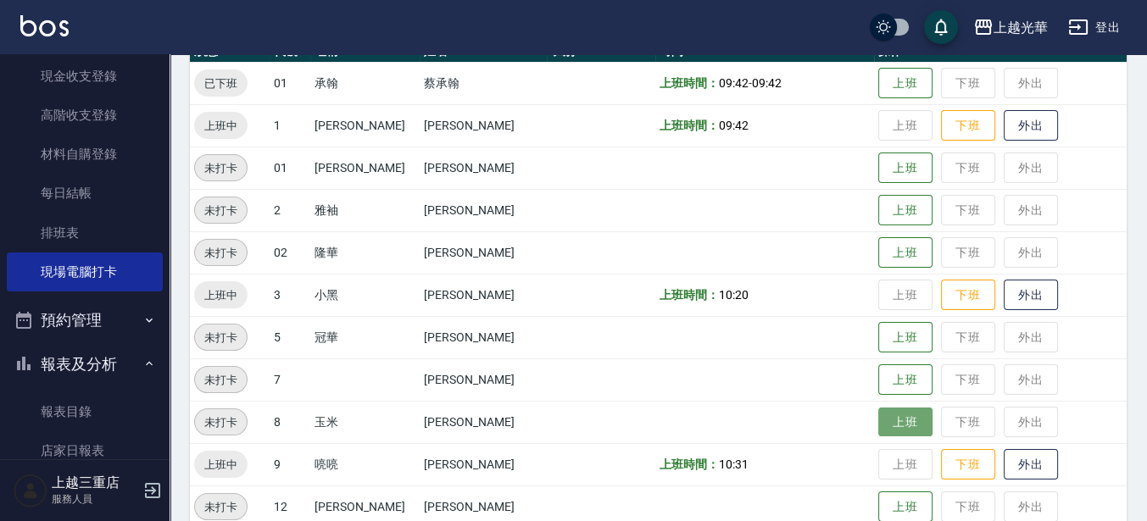
click at [911, 424] on button "上班" at bounding box center [905, 423] width 54 height 30
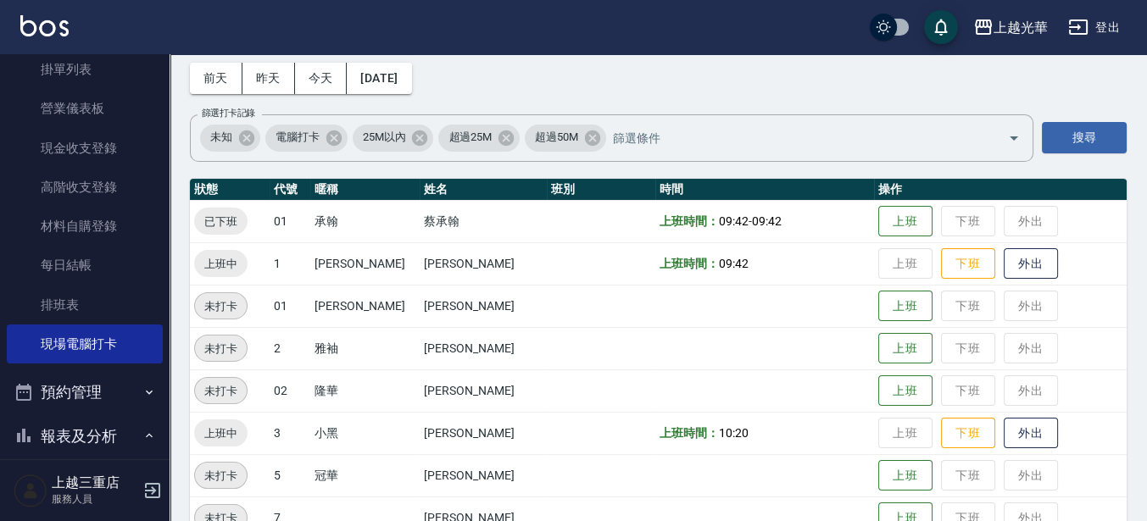
scroll to position [0, 0]
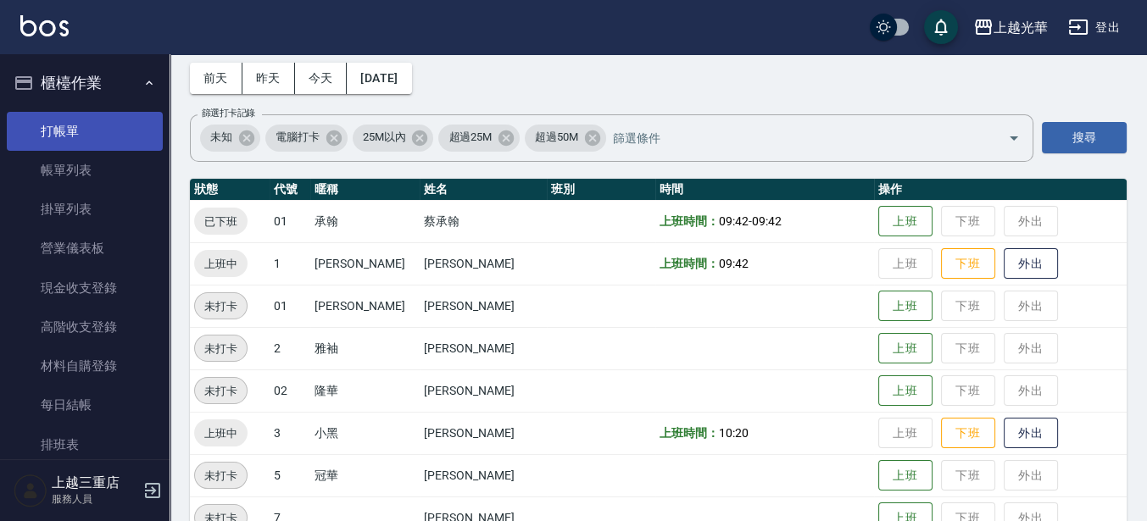
click at [73, 136] on link "打帳單" at bounding box center [85, 131] width 156 height 39
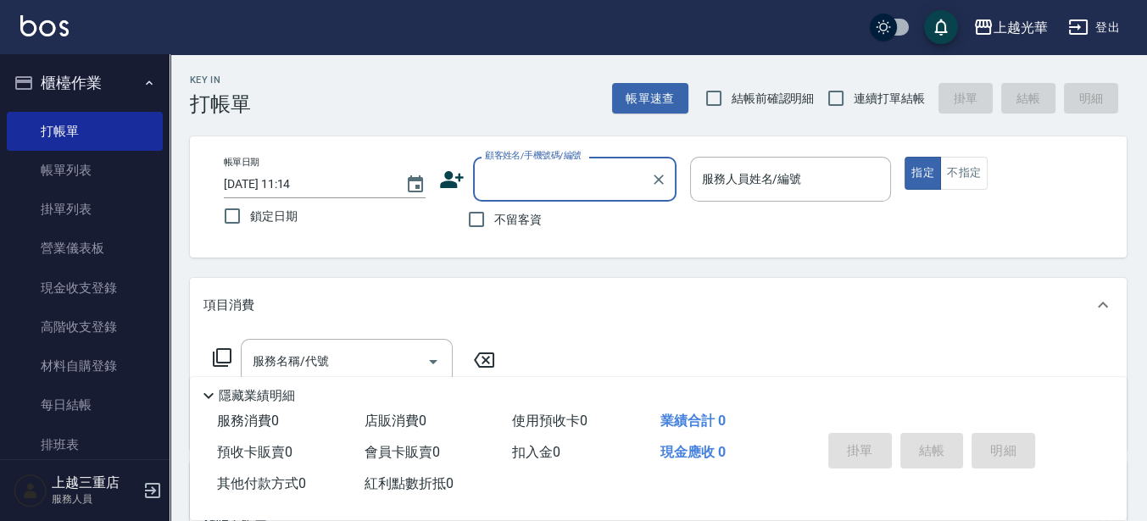
click at [752, 185] on input "服務人員姓名/編號" at bounding box center [791, 179] width 187 height 30
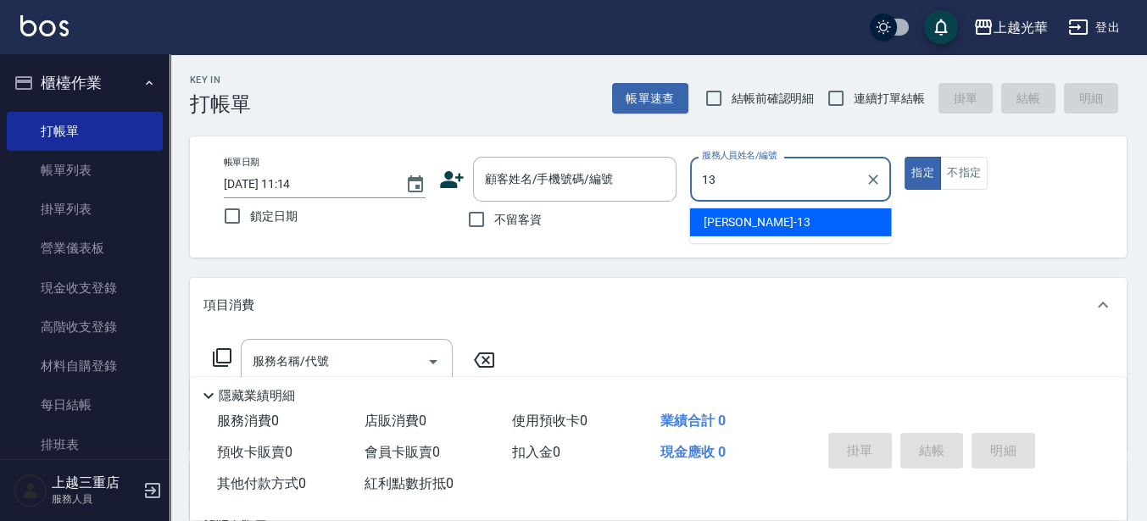
type input "[PERSON_NAME]-13"
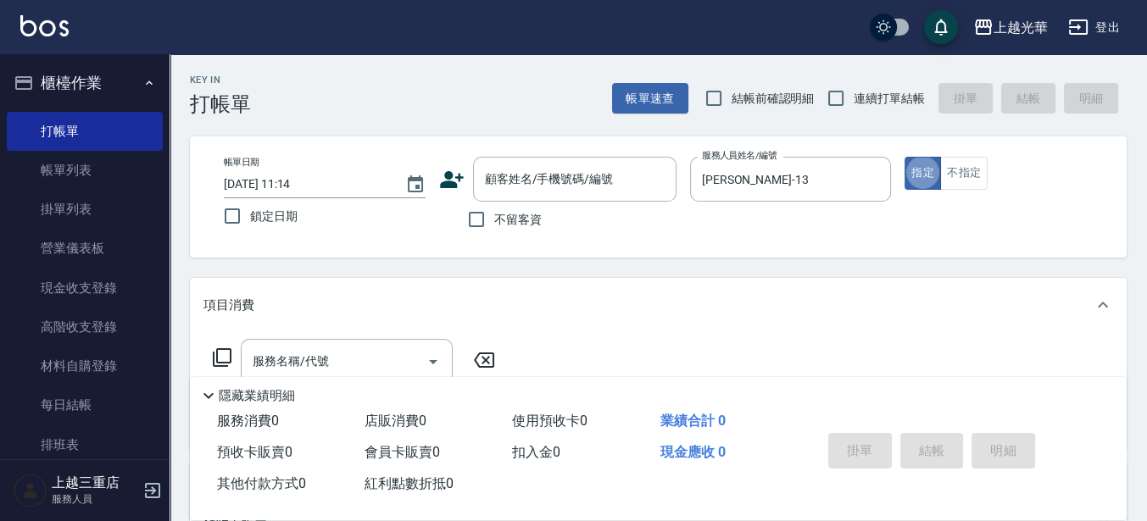
type button "true"
click at [225, 358] on icon at bounding box center [222, 358] width 20 height 20
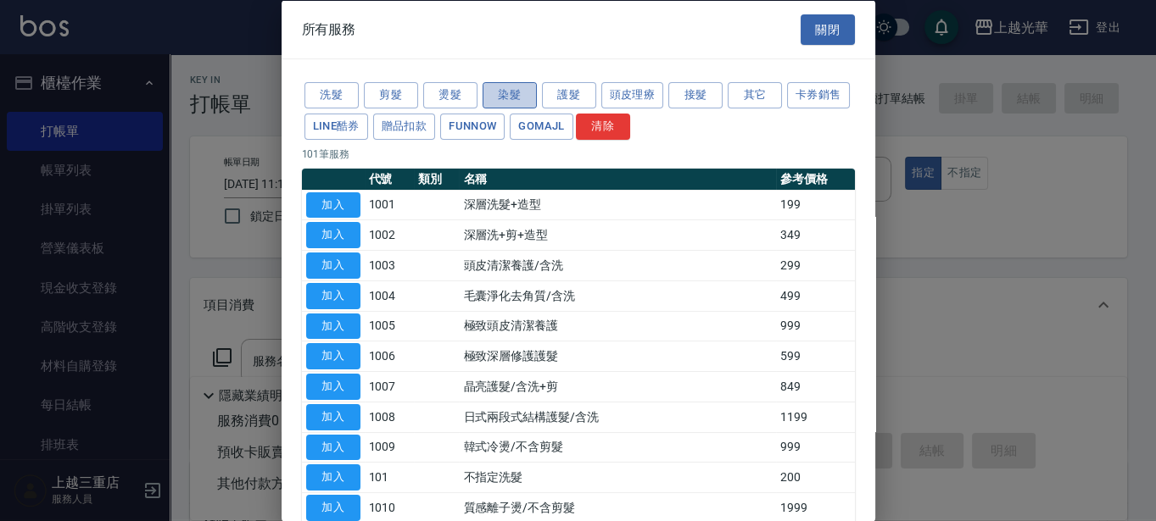
click at [515, 98] on button "染髮" at bounding box center [509, 95] width 54 height 26
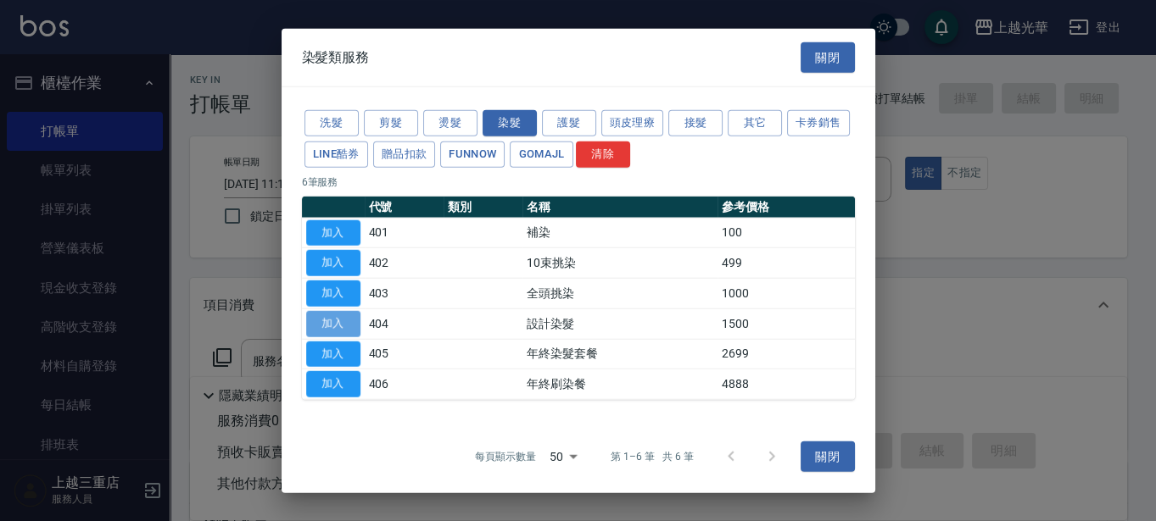
click at [342, 330] on button "加入" at bounding box center [333, 323] width 54 height 26
type input "設計染髮(404)"
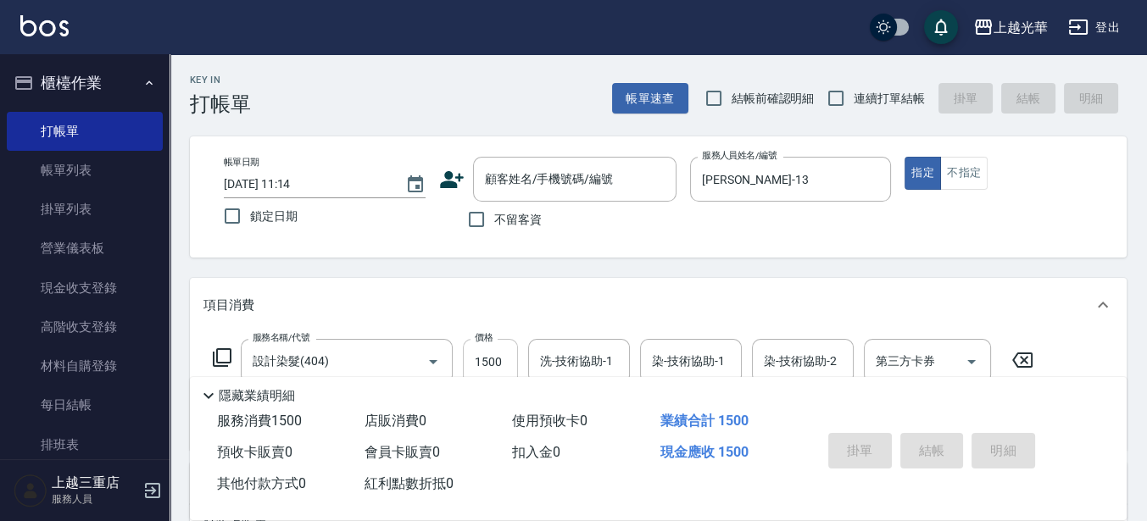
click at [503, 363] on input "1500" at bounding box center [490, 362] width 55 height 46
type input "1000"
type input "[PERSON_NAME]-13"
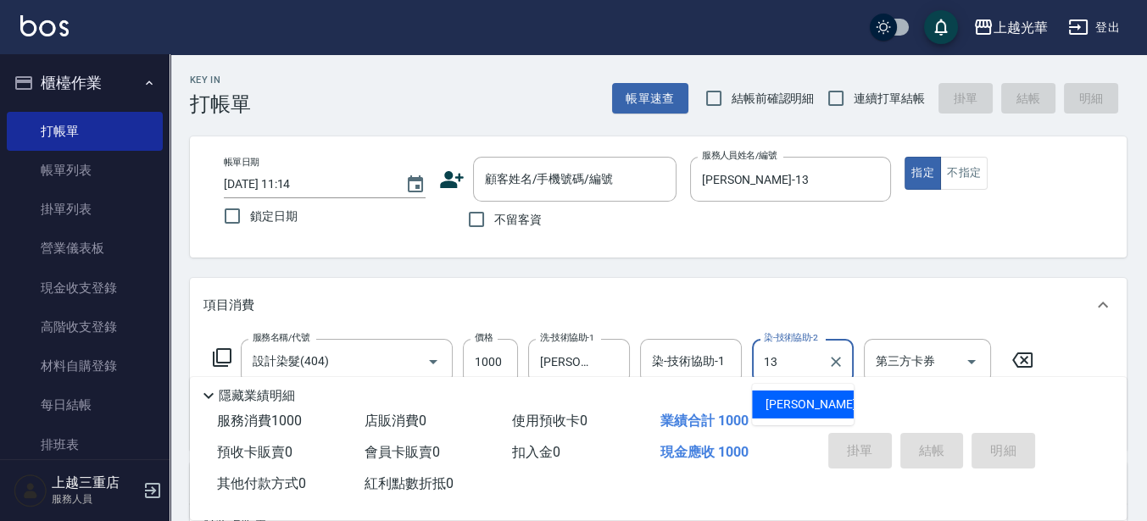
type input "[PERSON_NAME]-13"
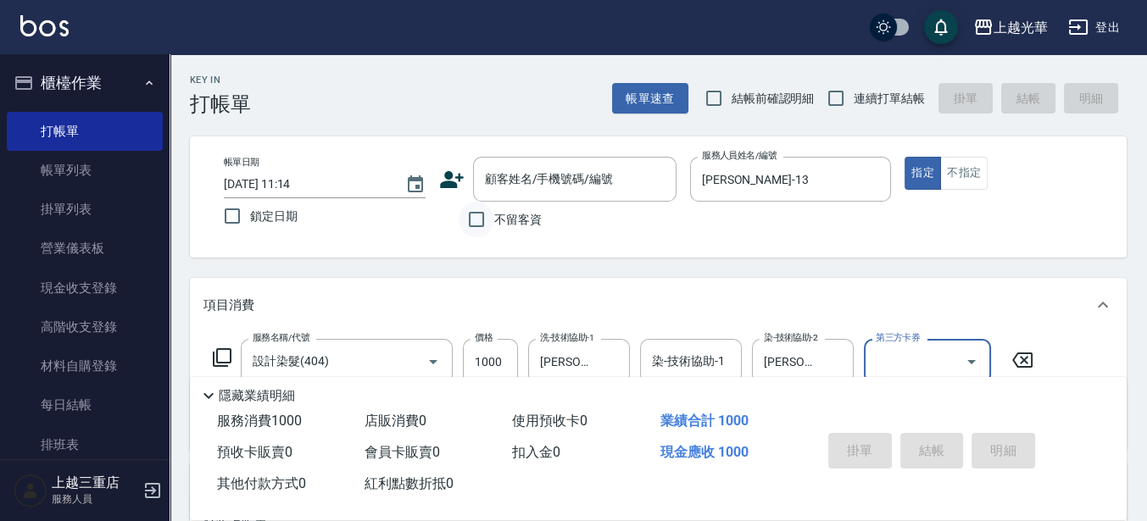
click at [479, 226] on input "不留客資" at bounding box center [477, 220] width 36 height 36
checkbox input "true"
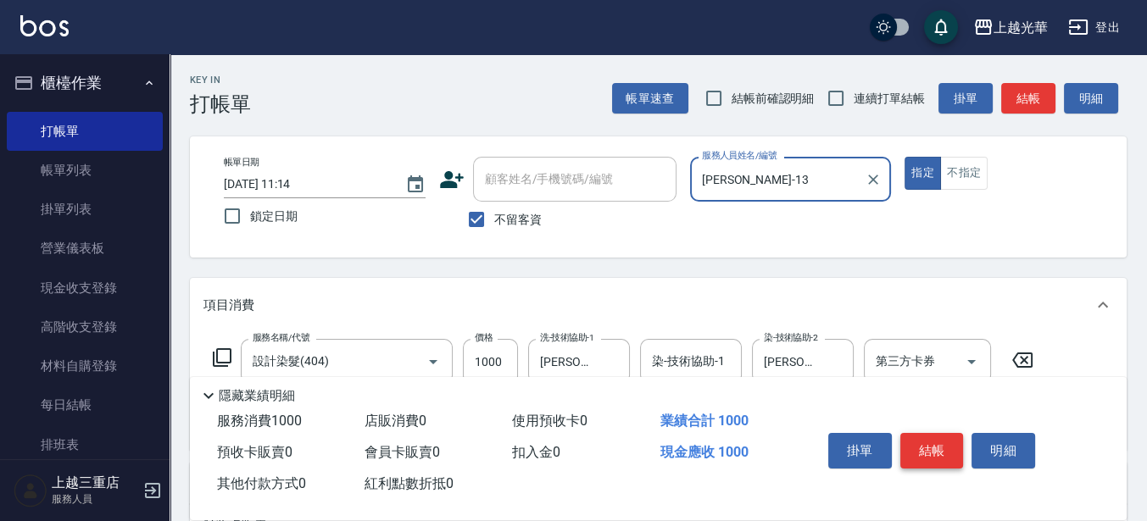
click at [944, 437] on button "結帳" at bounding box center [932, 451] width 64 height 36
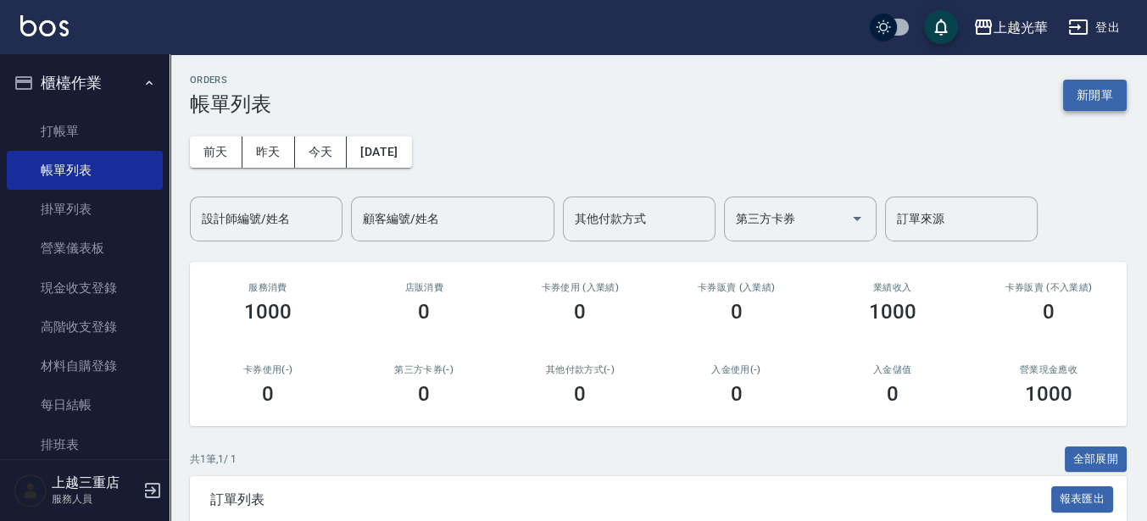
click at [1084, 99] on button "新開單" at bounding box center [1095, 95] width 64 height 31
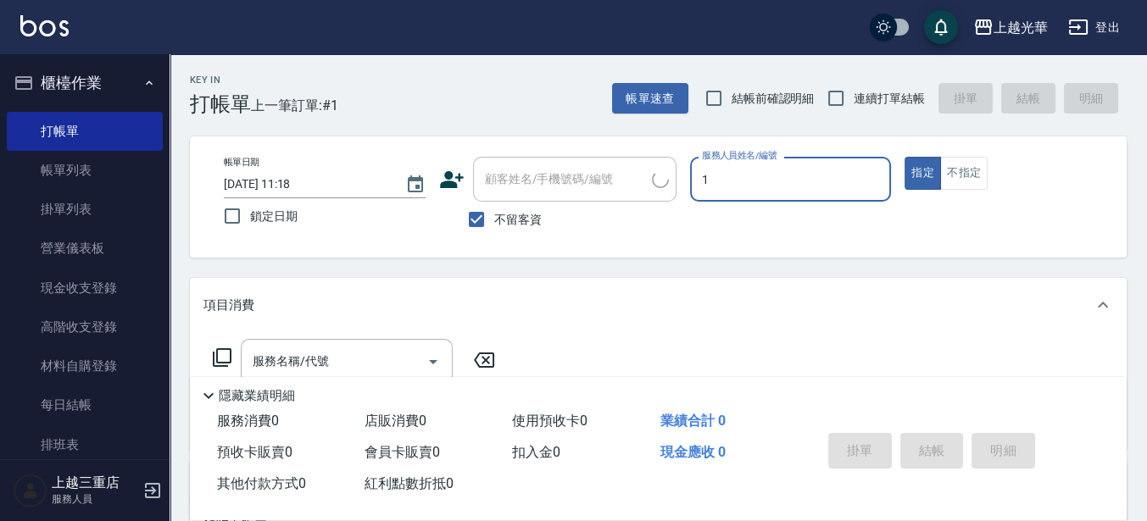
type input "1"
type button "true"
type input "小[PERSON_NAME]-1"
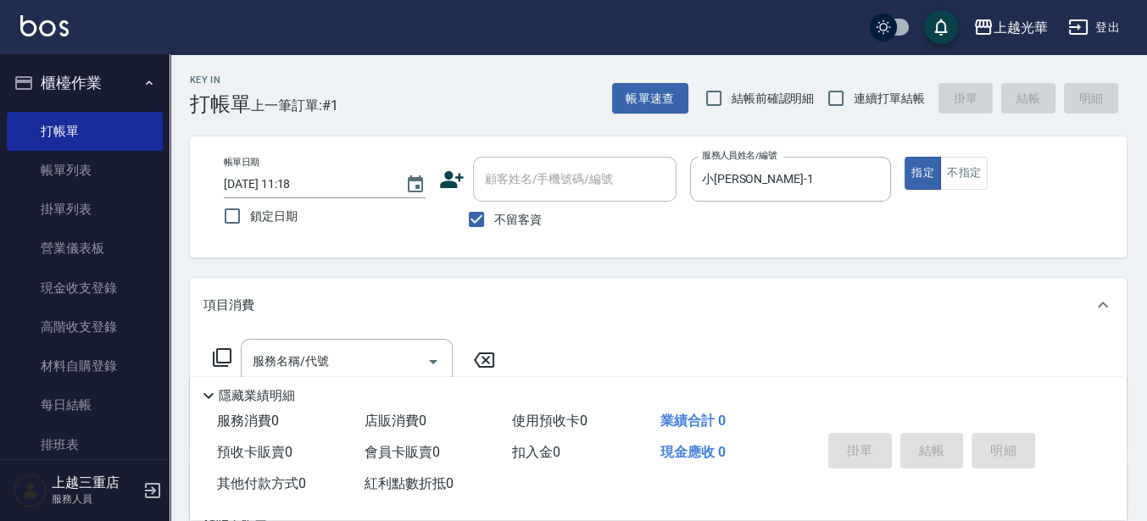
click at [861, 90] on span "連續打單結帳" at bounding box center [889, 99] width 71 height 18
click at [854, 90] on input "連續打單結帳" at bounding box center [836, 99] width 36 height 36
checkbox input "true"
click at [309, 354] on div "服務名稱/代號 服務名稱/代號" at bounding box center [347, 361] width 212 height 45
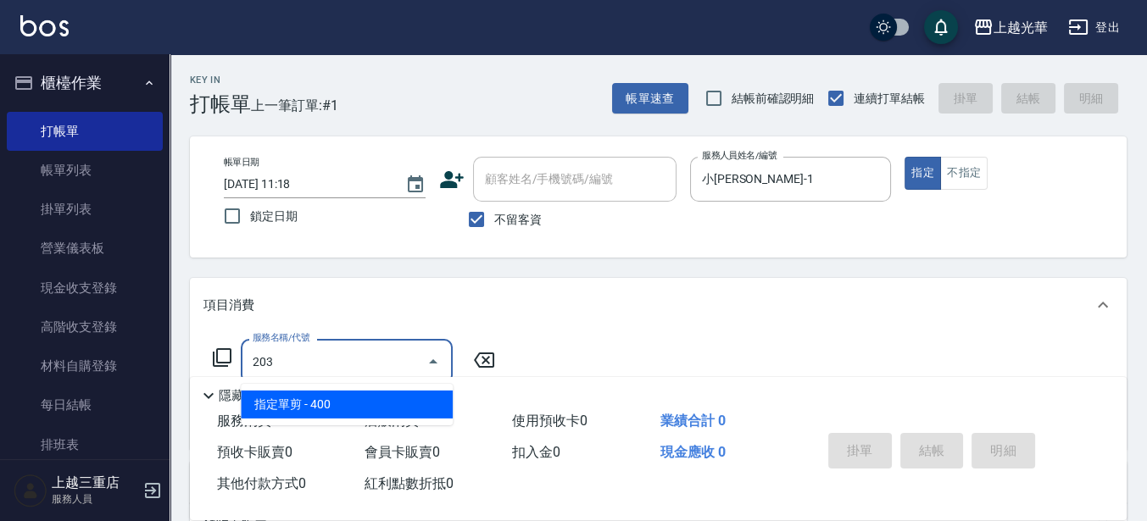
type input "指定單剪(203)"
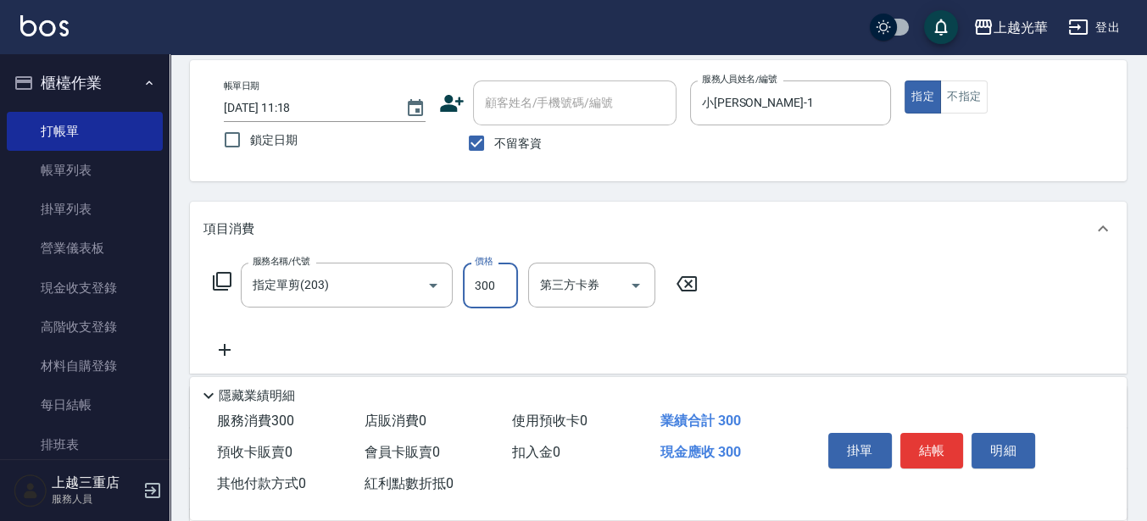
scroll to position [106, 0]
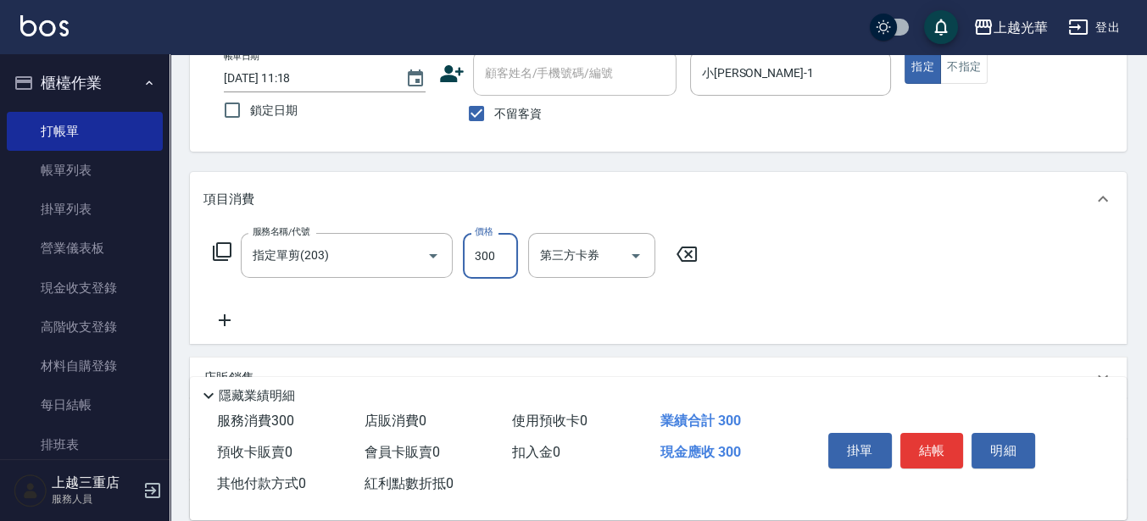
type input "300"
click at [239, 326] on icon at bounding box center [224, 320] width 42 height 20
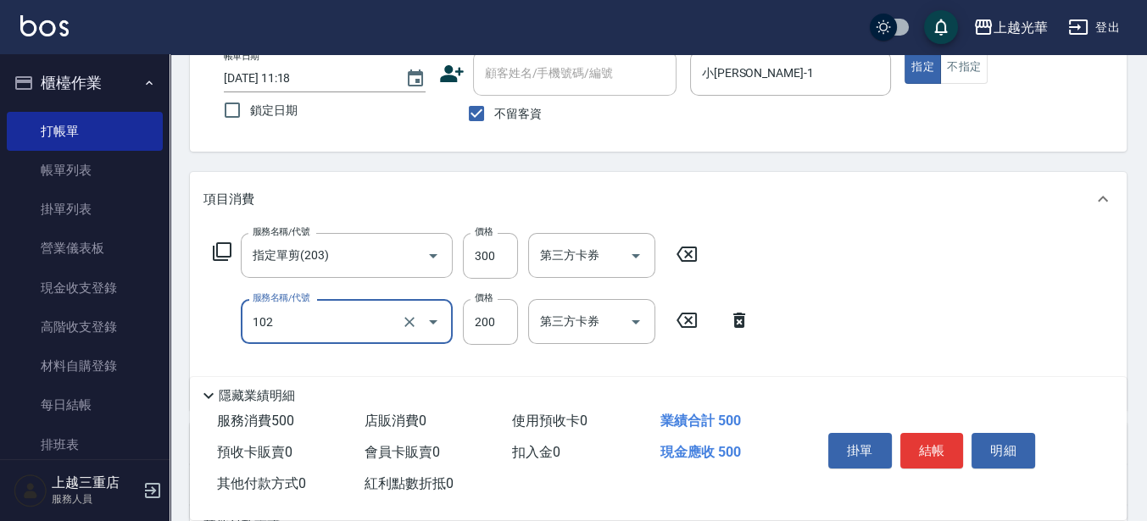
type input "指定洗髮(102)"
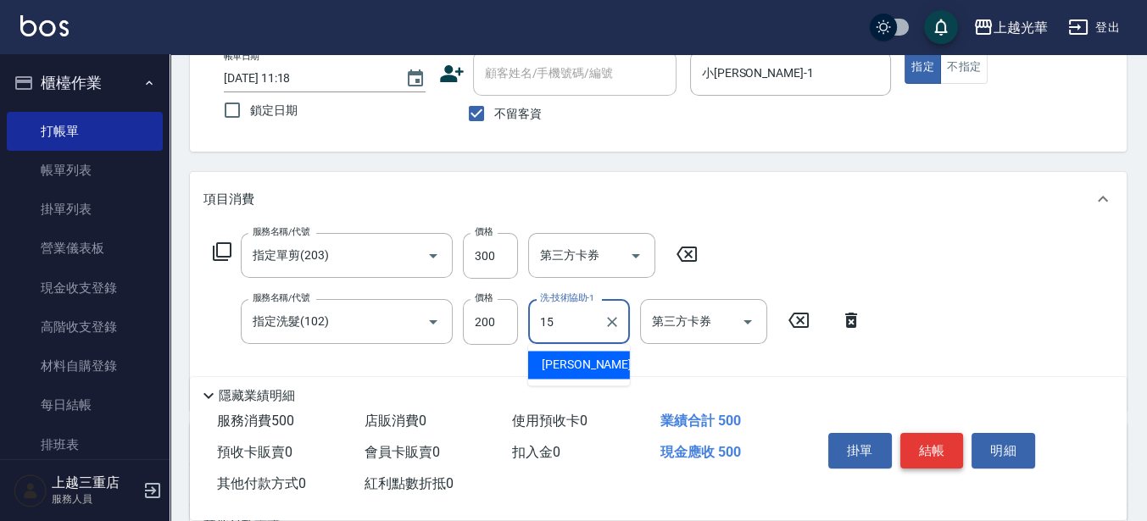
type input "[PERSON_NAME]-15"
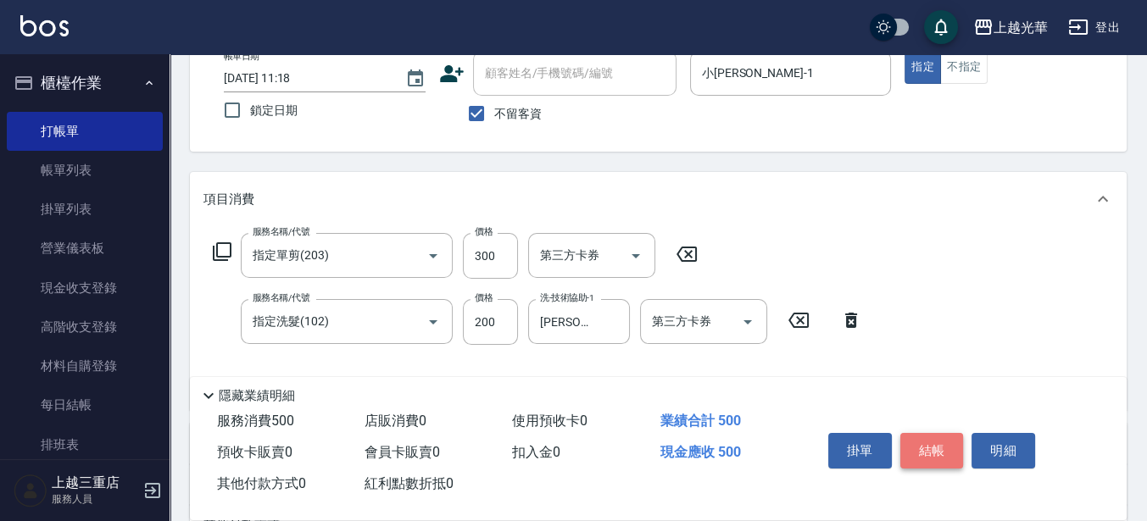
click at [943, 447] on button "結帳" at bounding box center [932, 451] width 64 height 36
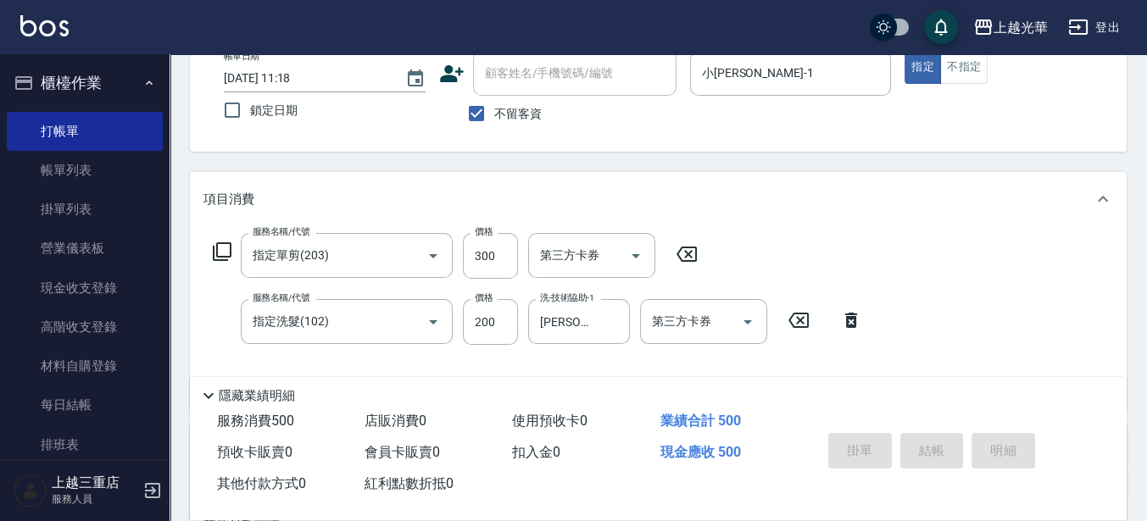
type input "[DATE] 11:19"
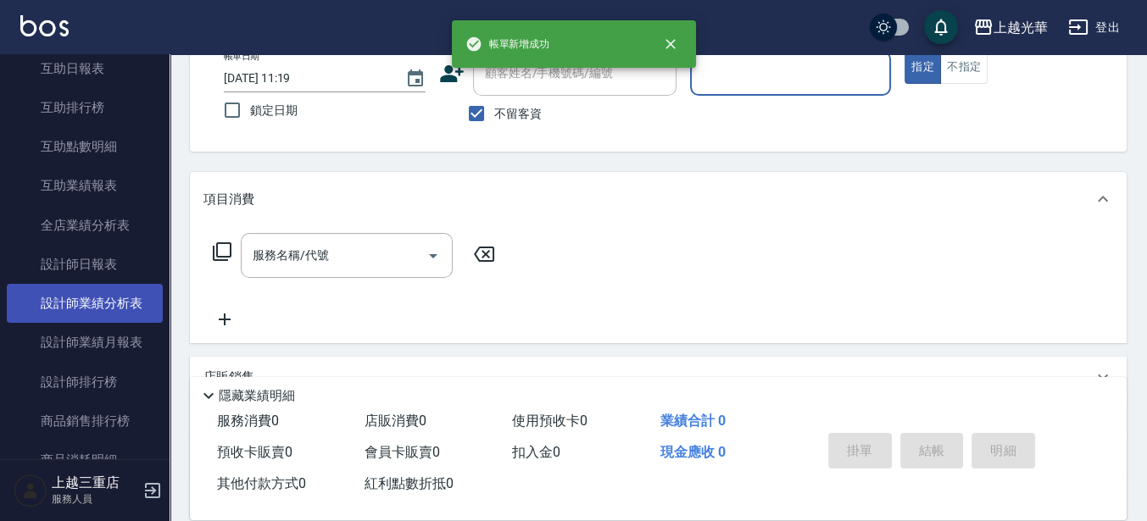
scroll to position [636, 0]
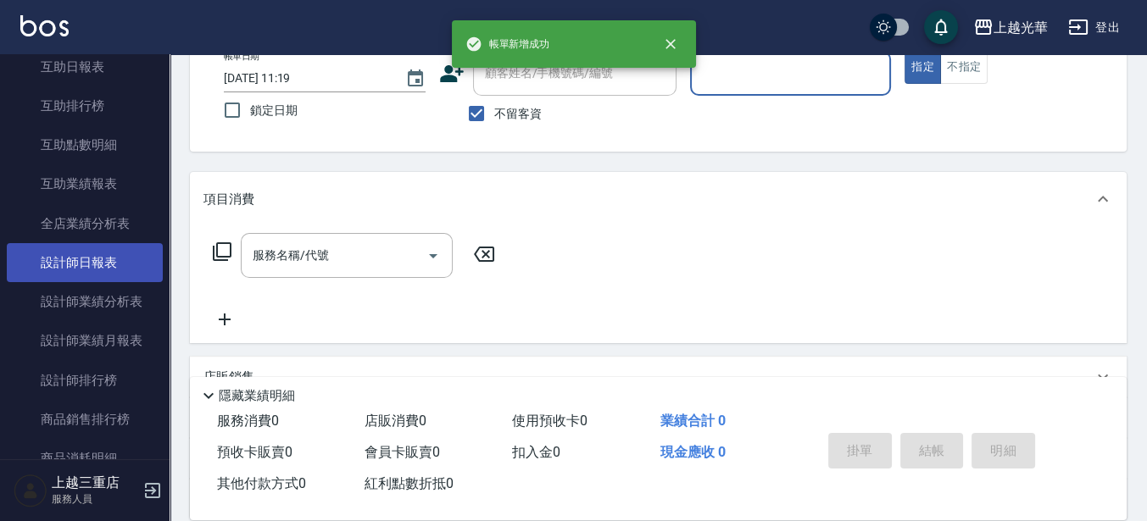
click at [106, 257] on link "設計師日報表" at bounding box center [85, 262] width 156 height 39
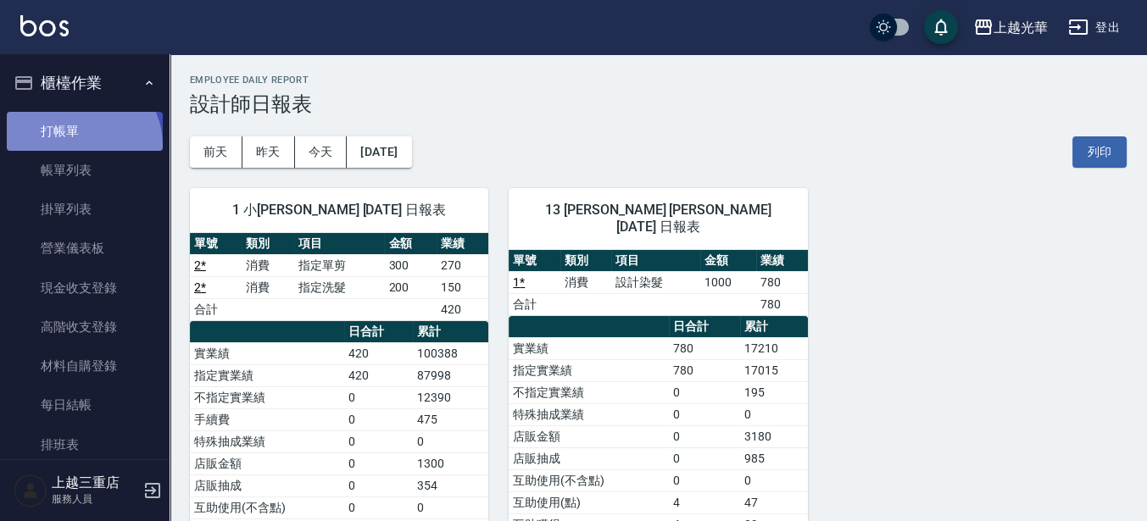
click at [78, 145] on link "打帳單" at bounding box center [85, 131] width 156 height 39
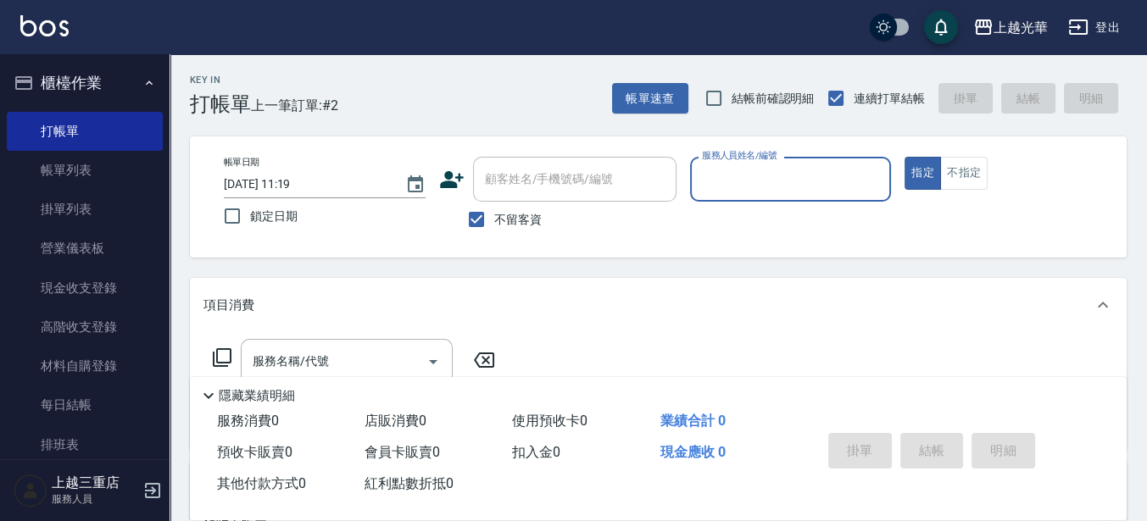
click at [779, 174] on input "服務人員姓名/編號" at bounding box center [791, 179] width 187 height 30
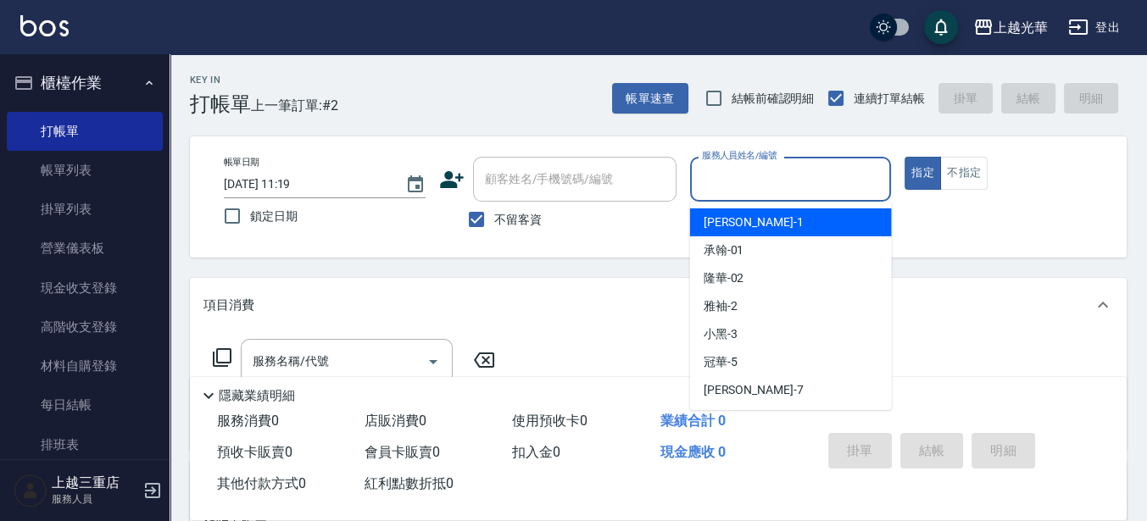
click at [785, 227] on div "小[PERSON_NAME] -1" at bounding box center [791, 223] width 202 height 28
type input "小[PERSON_NAME]-1"
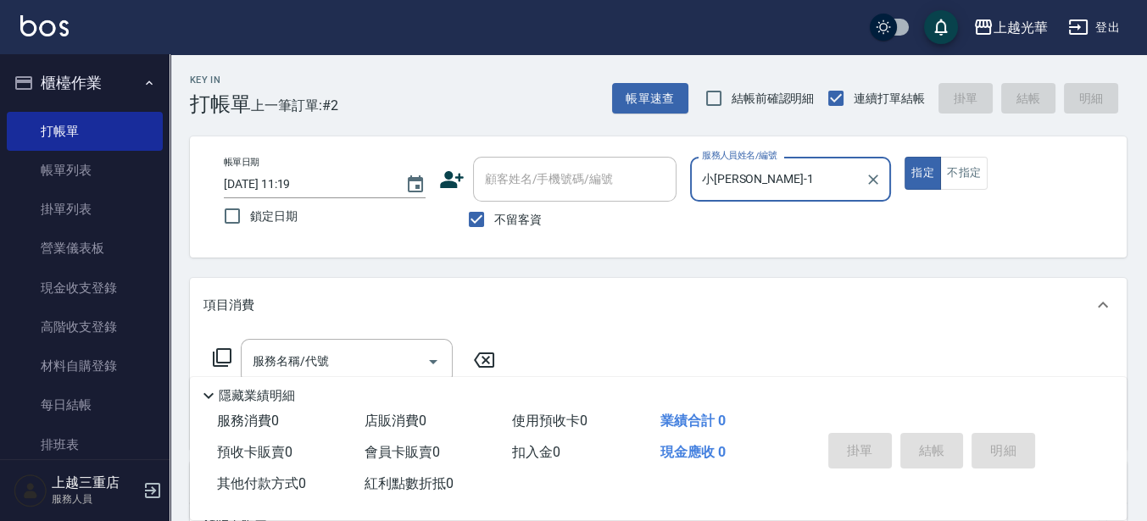
scroll to position [106, 0]
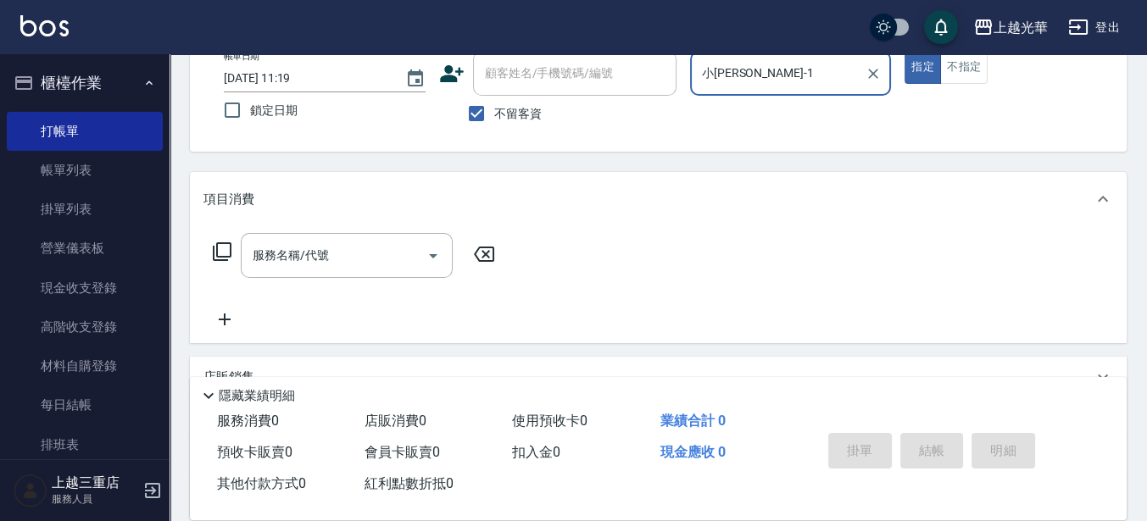
click at [275, 257] on input "服務名稱/代號" at bounding box center [333, 256] width 171 height 30
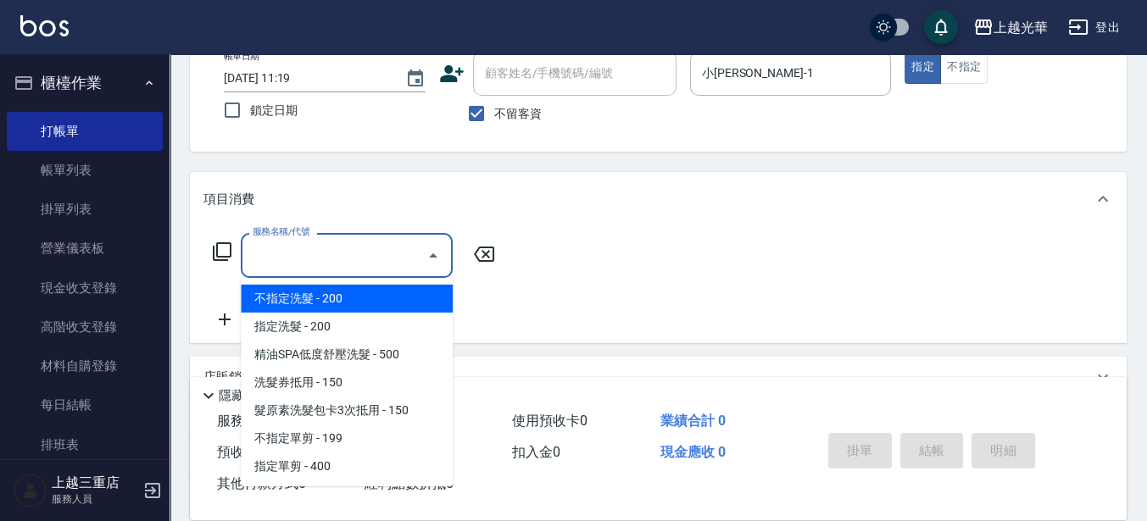
click at [313, 285] on span "不指定洗髮 - 200" at bounding box center [347, 299] width 212 height 28
type input "不指定洗髮(101)"
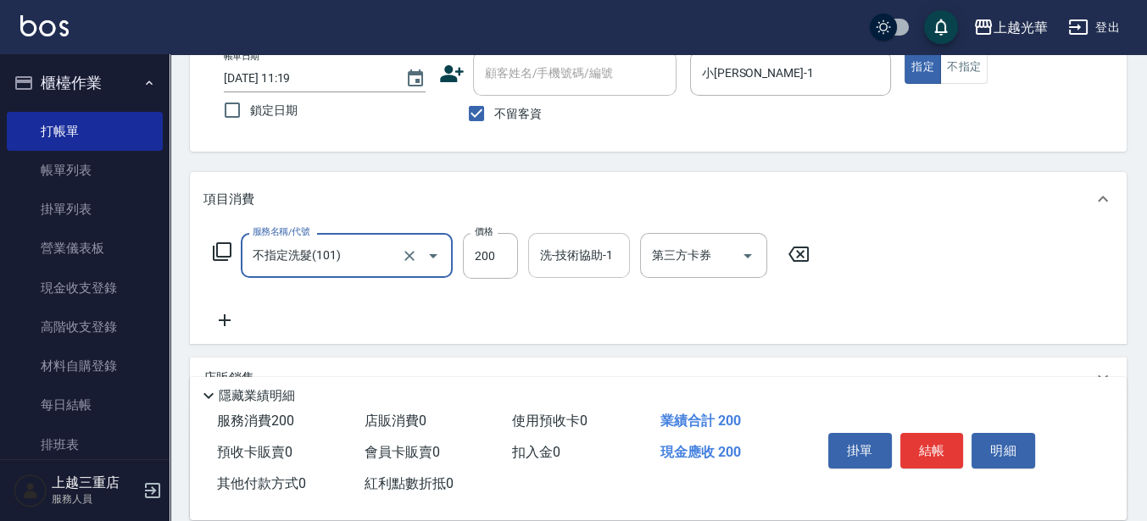
drag, startPoint x: 548, startPoint y: 259, endPoint x: 548, endPoint y: 249, distance: 10.2
click at [548, 259] on input "洗-技術協助-1" at bounding box center [579, 256] width 86 height 30
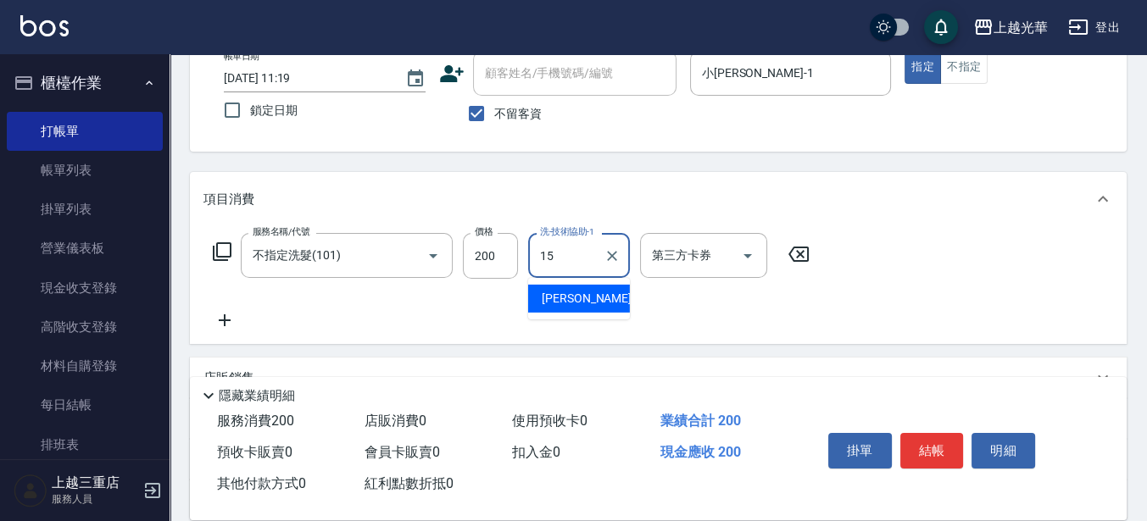
click at [560, 302] on span "[PERSON_NAME]-15" at bounding box center [595, 299] width 107 height 18
type input "[PERSON_NAME]-15"
click at [214, 318] on icon at bounding box center [224, 320] width 42 height 20
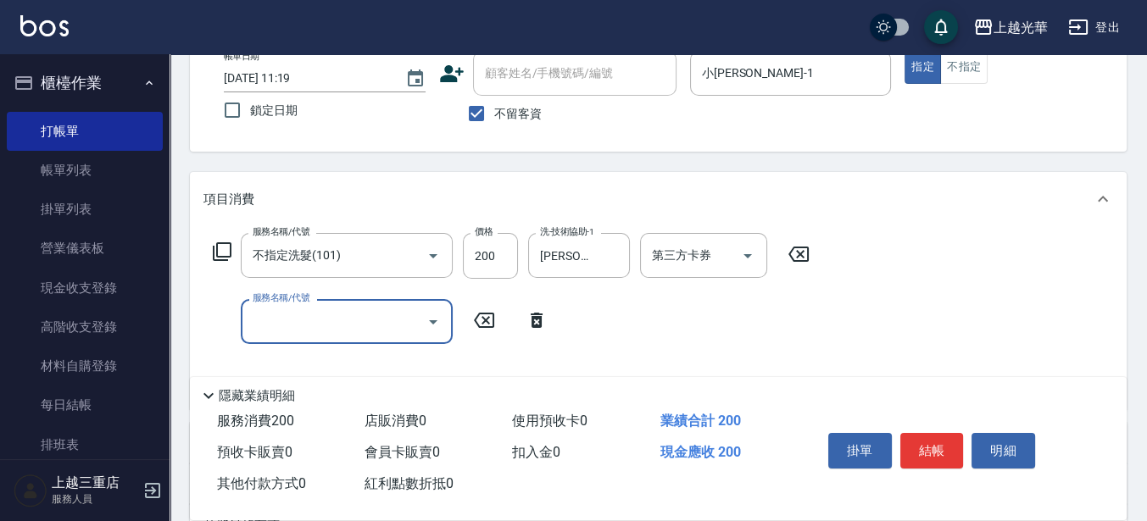
click at [529, 316] on icon at bounding box center [536, 320] width 42 height 20
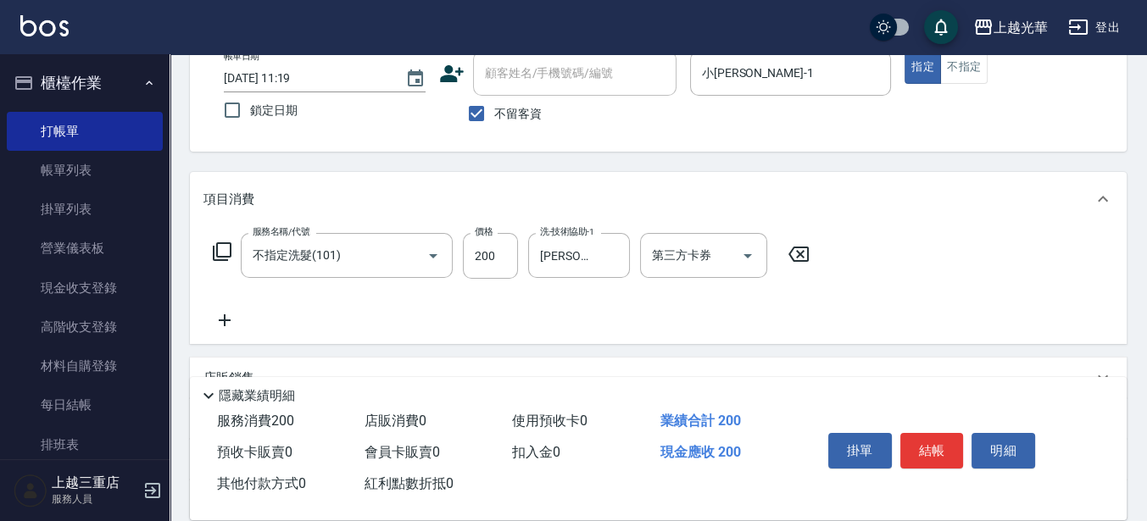
click at [212, 253] on icon at bounding box center [222, 252] width 20 height 20
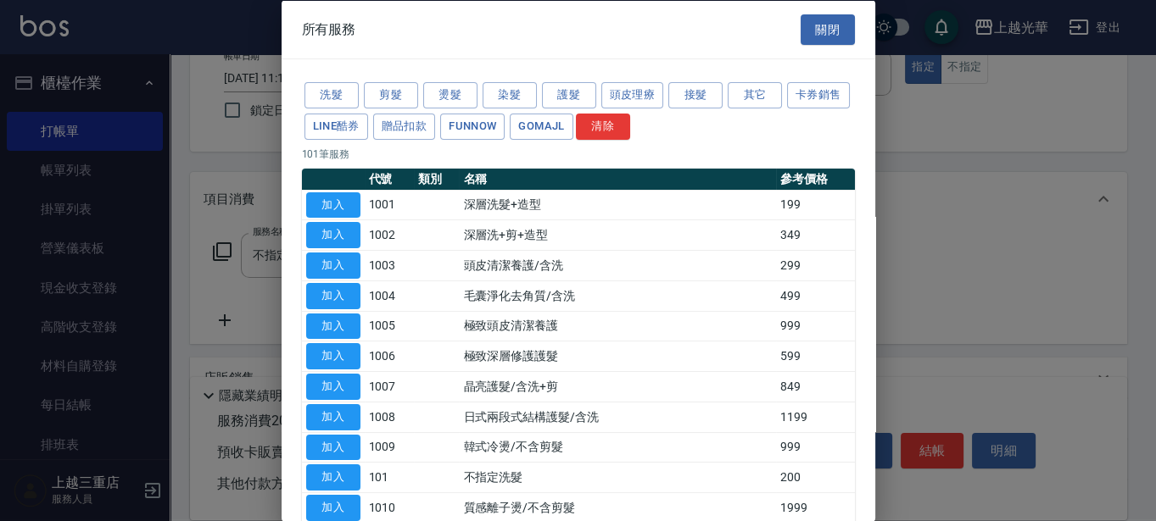
click at [989, 98] on div at bounding box center [578, 260] width 1156 height 521
click at [835, 18] on button "關閉" at bounding box center [827, 29] width 54 height 31
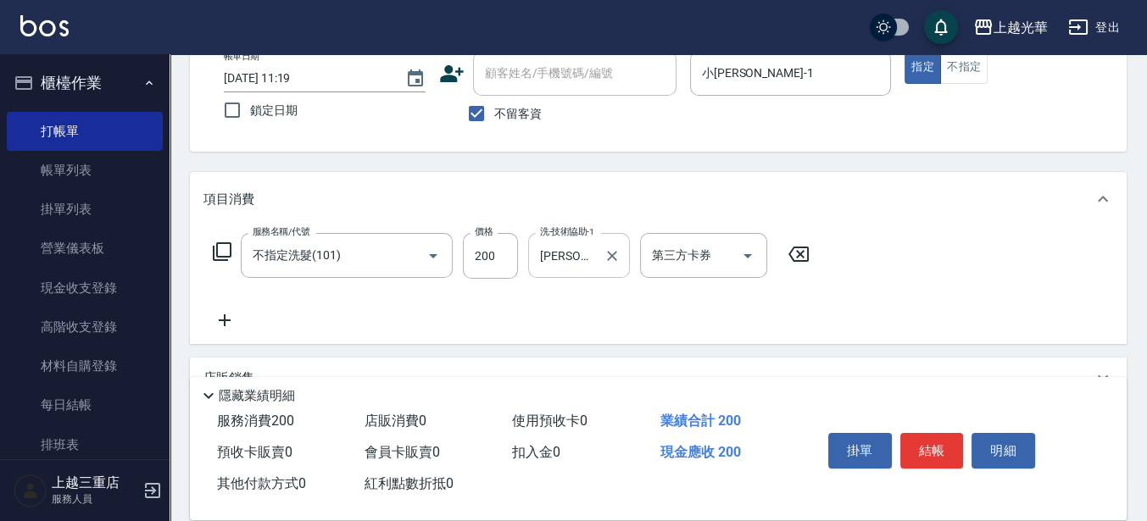
click at [623, 262] on div "[PERSON_NAME]-15 洗-技術協助-1" at bounding box center [579, 255] width 102 height 45
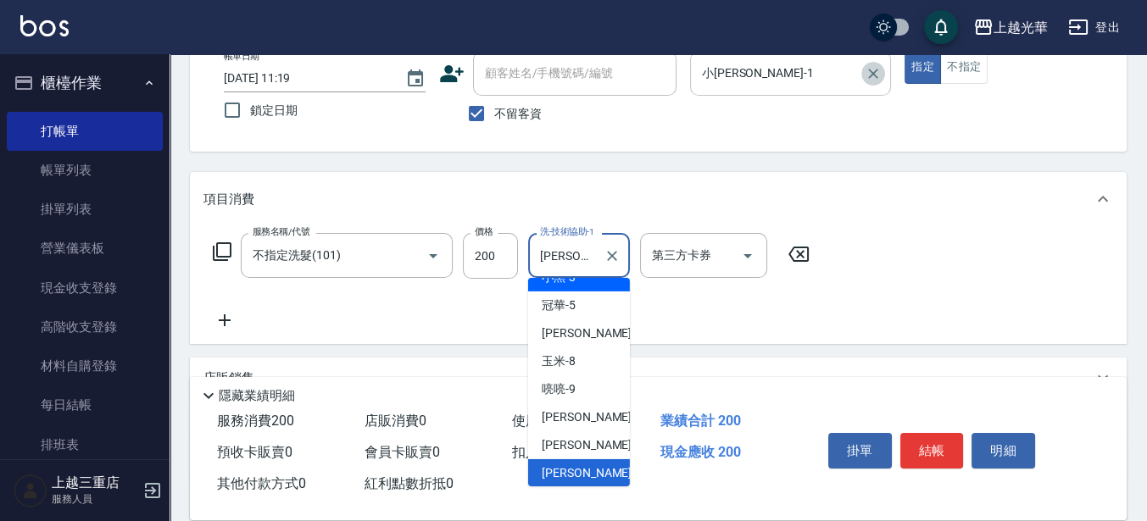
click at [879, 78] on icon "Clear" at bounding box center [873, 73] width 17 height 17
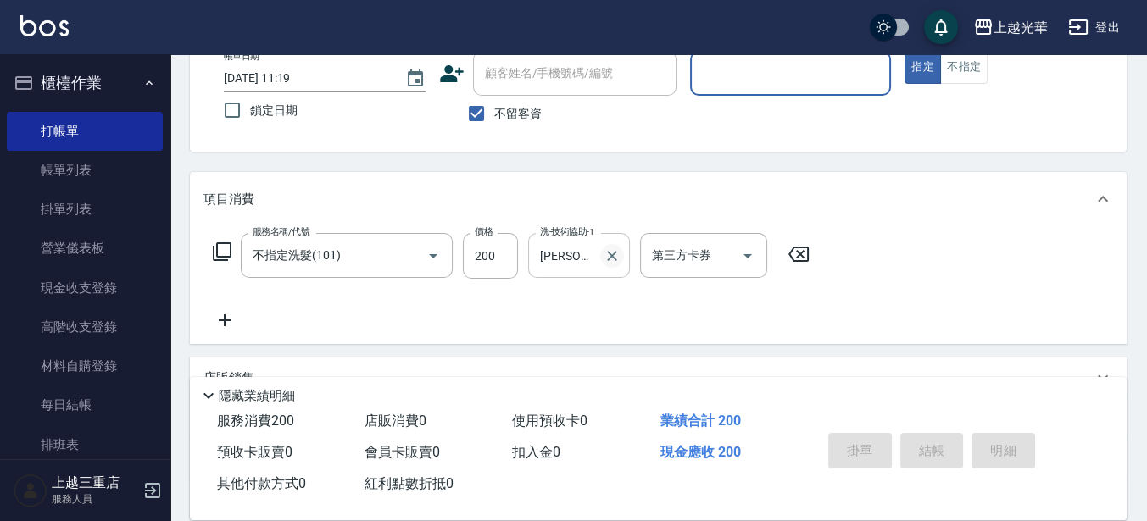
click at [615, 255] on icon "Clear" at bounding box center [612, 256] width 17 height 17
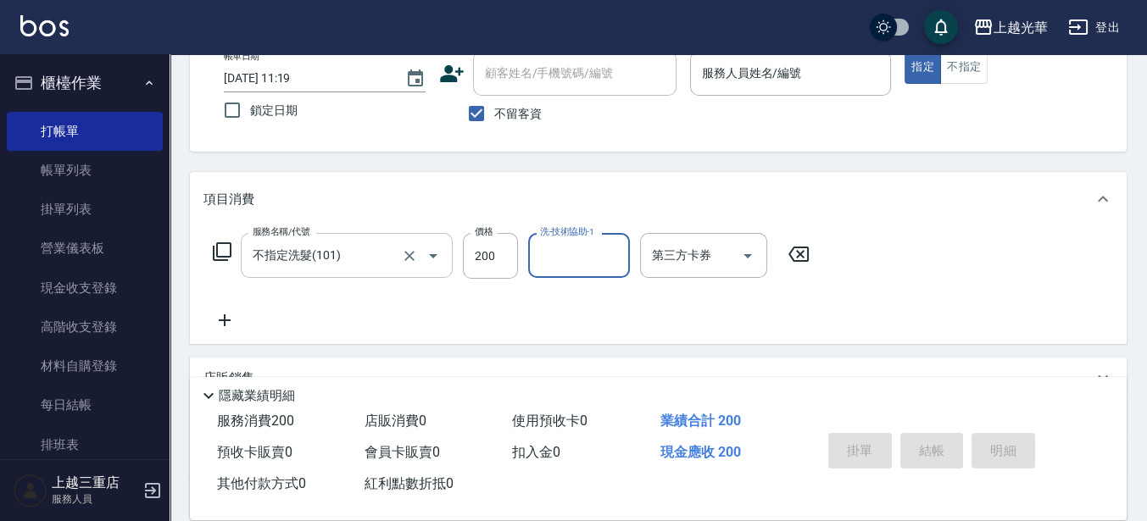
click at [424, 248] on icon "Open" at bounding box center [433, 256] width 20 height 20
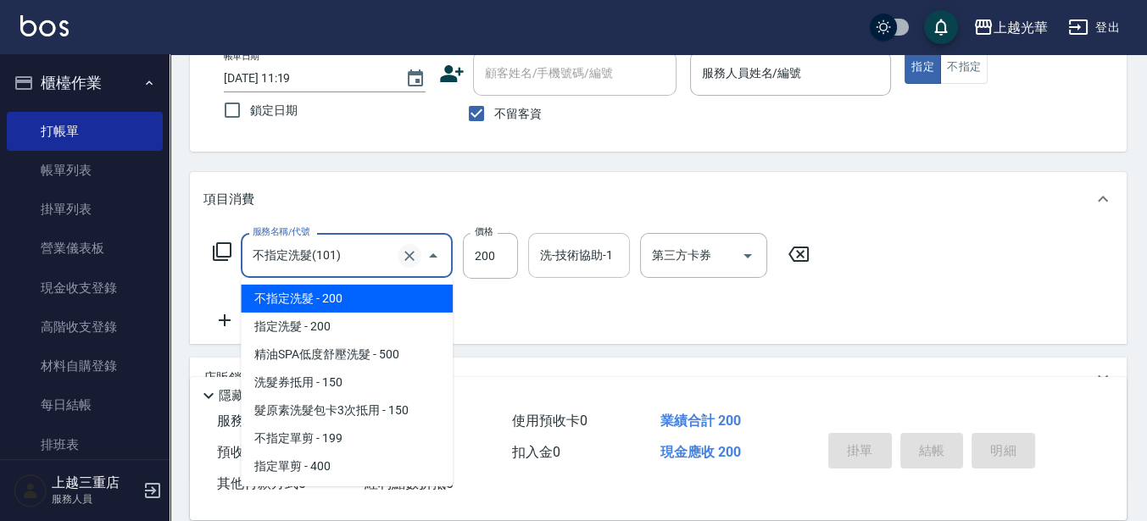
click at [413, 255] on icon "Clear" at bounding box center [409, 256] width 17 height 17
type input "不指定洗髮(101)"
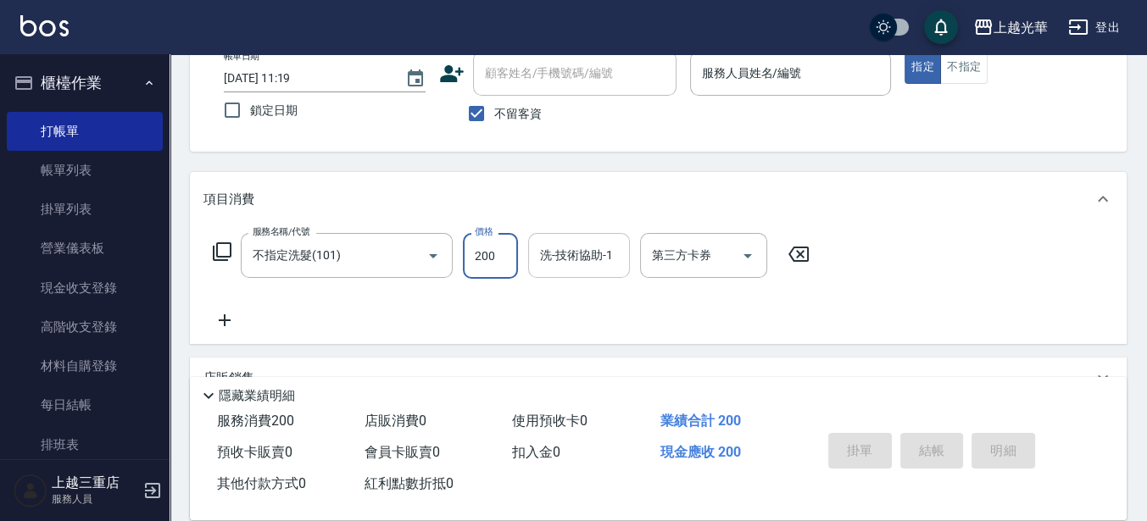
click at [515, 253] on input "200" at bounding box center [490, 256] width 55 height 46
click at [510, 263] on input "200" at bounding box center [490, 256] width 55 height 46
type input "0"
